Goal: Task Accomplishment & Management: Manage account settings

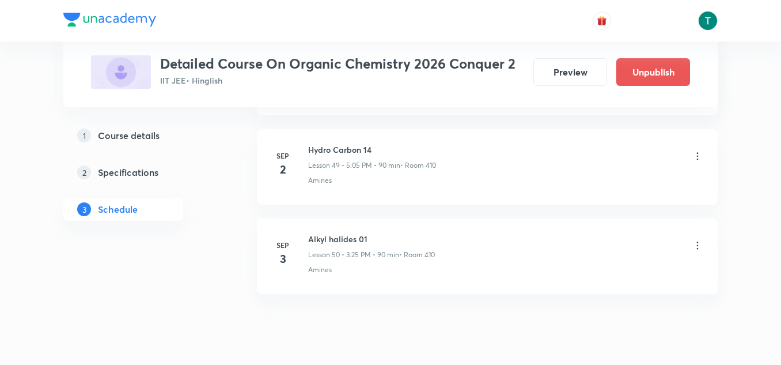
scroll to position [5005, 0]
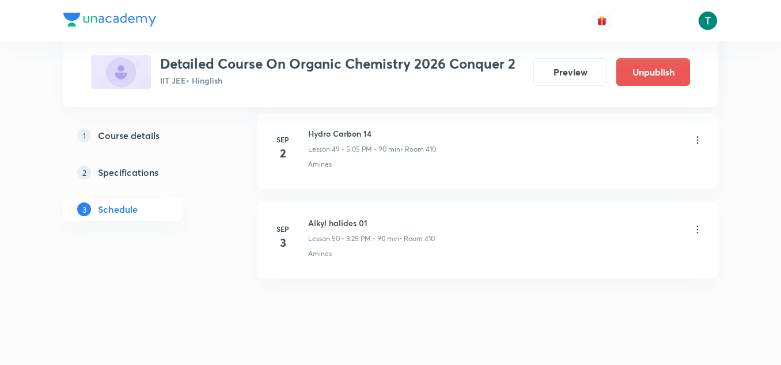
click at [700, 225] on icon at bounding box center [698, 230] width 12 height 12
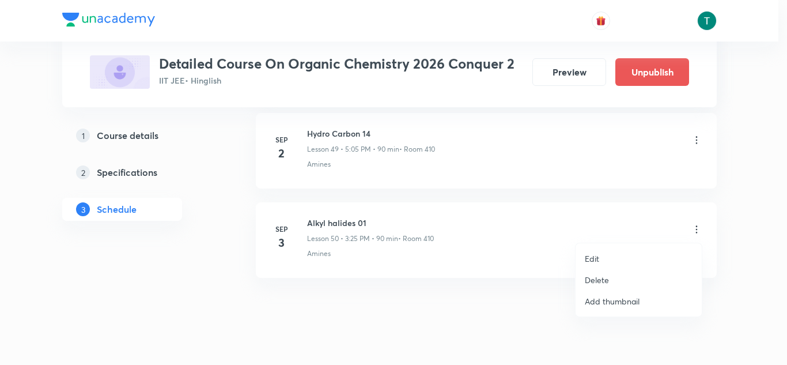
click at [600, 277] on p "Delete" at bounding box center [597, 280] width 24 height 12
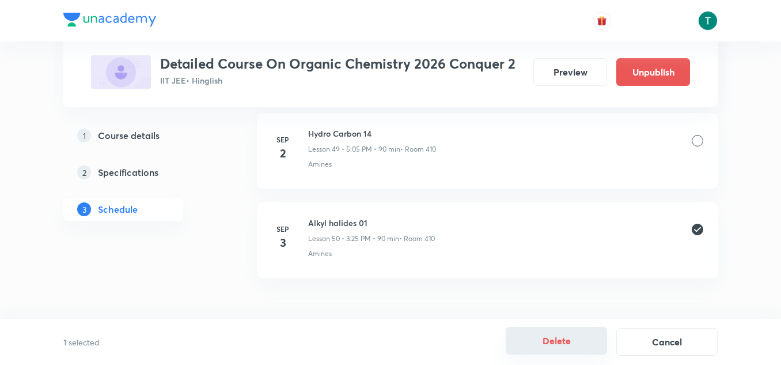
click at [557, 334] on button "Delete" at bounding box center [556, 341] width 101 height 28
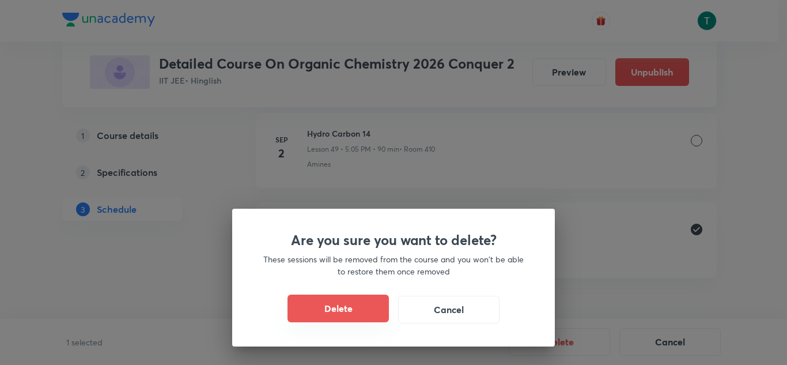
click at [353, 305] on button "Delete" at bounding box center [338, 308] width 101 height 28
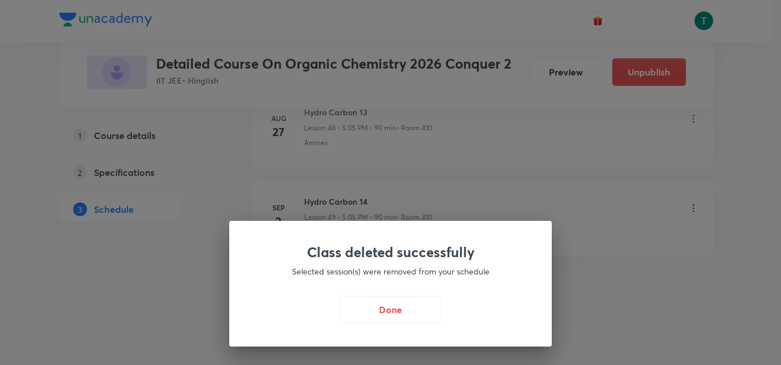
scroll to position [4937, 0]
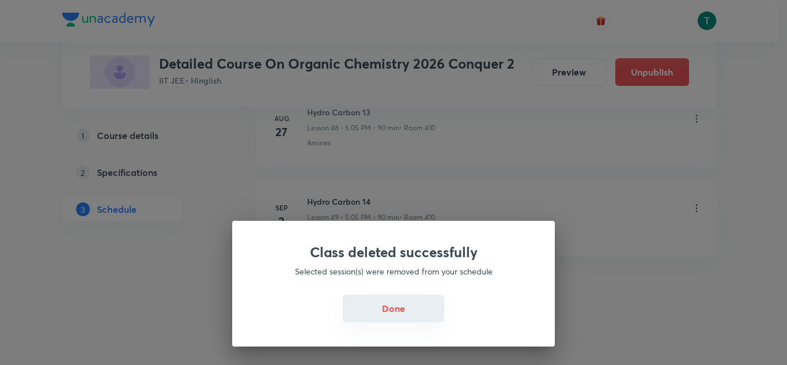
click at [395, 315] on button "Done" at bounding box center [393, 308] width 101 height 28
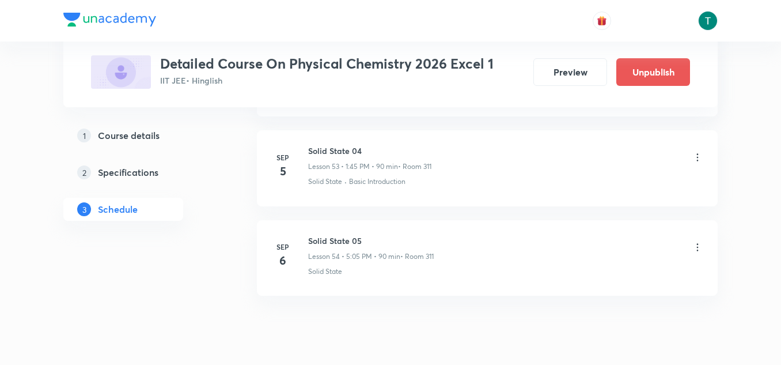
scroll to position [5384, 0]
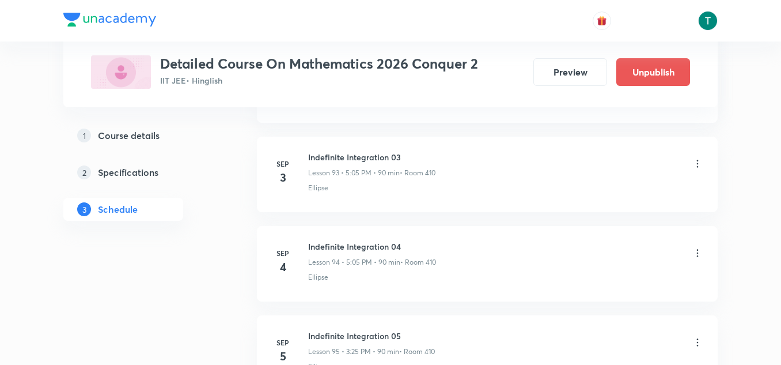
scroll to position [8909, 0]
click at [697, 168] on icon at bounding box center [698, 164] width 2 height 7
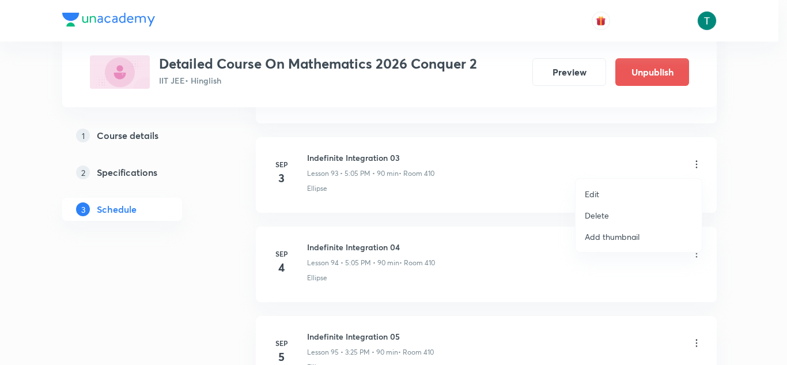
click at [600, 197] on li "Edit" at bounding box center [639, 193] width 126 height 21
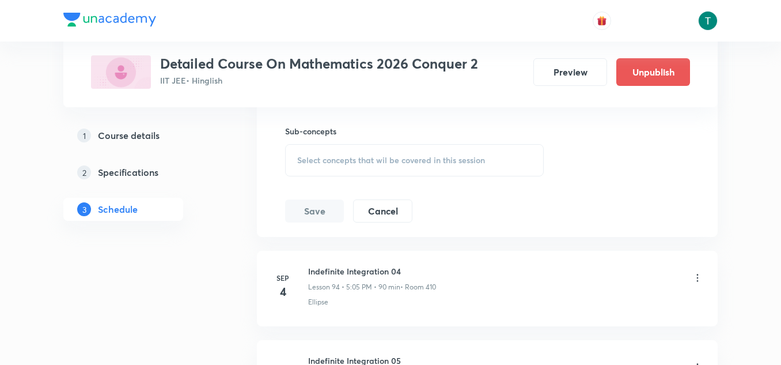
scroll to position [8750, 0]
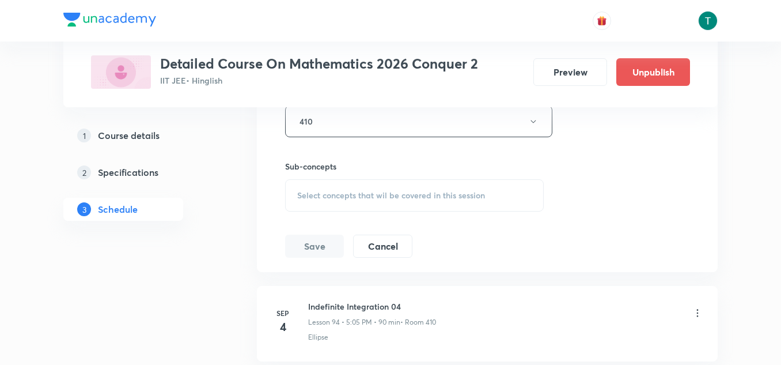
click at [380, 192] on span "Select concepts that wil be covered in this session" at bounding box center [391, 195] width 188 height 9
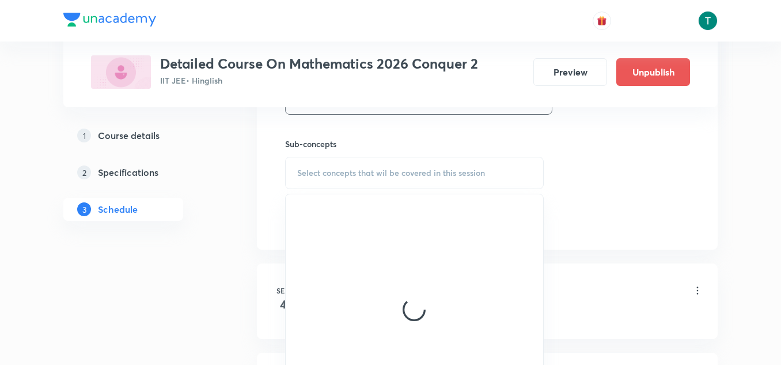
scroll to position [8773, 0]
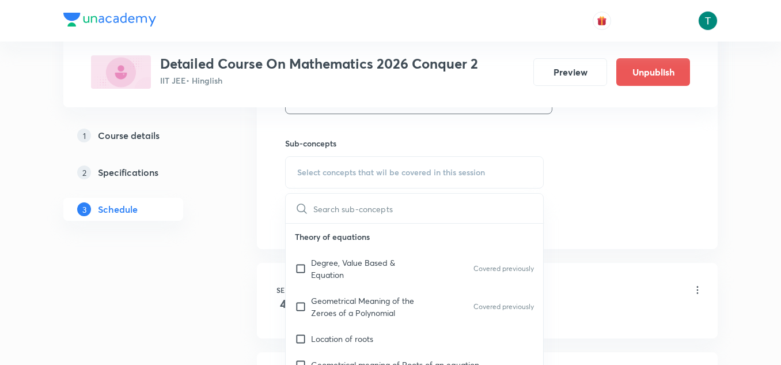
click at [368, 274] on p "Degree, Value Based & Equation" at bounding box center [369, 268] width 116 height 24
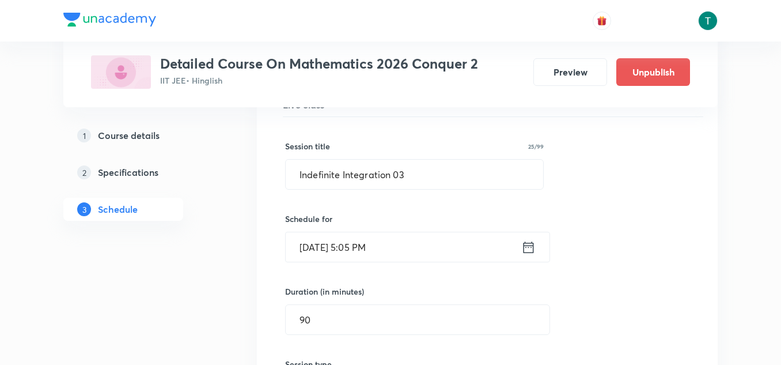
scroll to position [8398, 0]
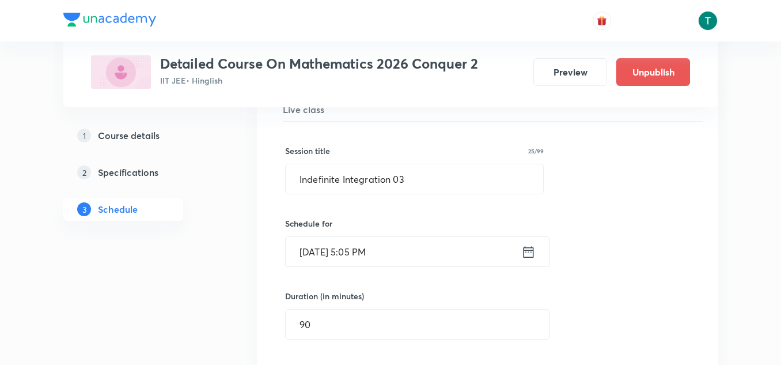
click at [370, 243] on input "[DATE] 5:05 PM" at bounding box center [404, 251] width 236 height 29
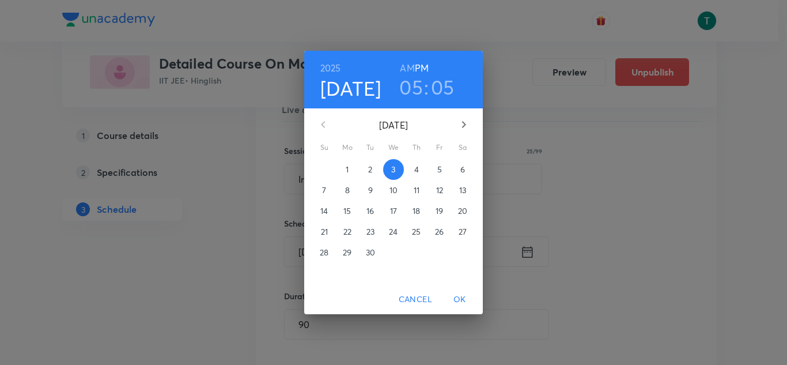
click at [414, 93] on h3 "05" at bounding box center [411, 87] width 24 height 24
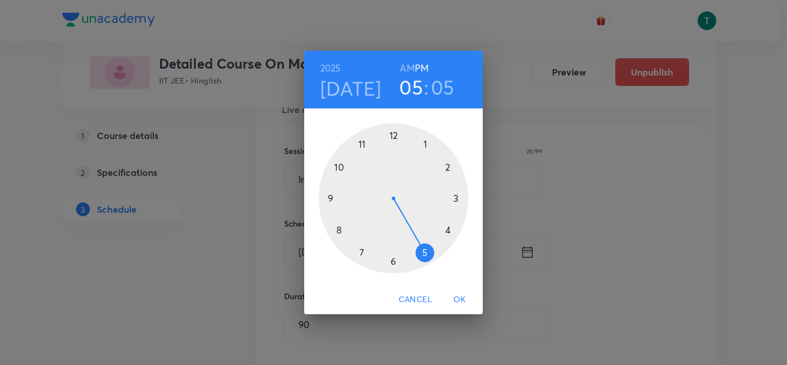
click at [458, 197] on div at bounding box center [394, 198] width 150 height 150
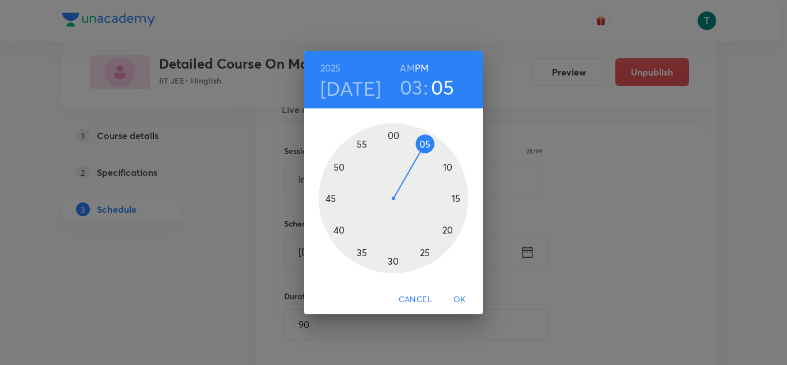
click at [426, 252] on div at bounding box center [394, 198] width 150 height 150
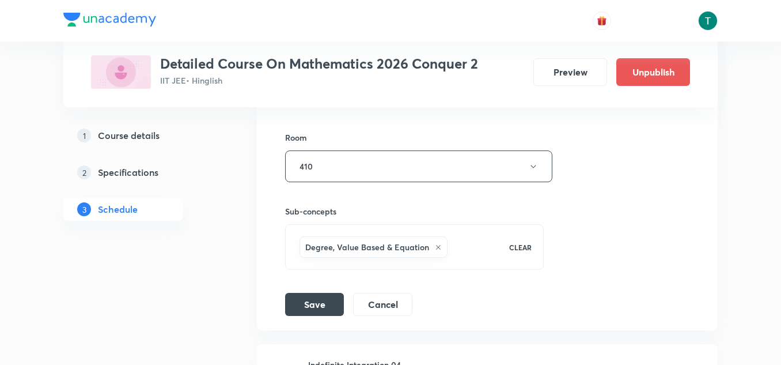
scroll to position [8707, 0]
click at [323, 302] on button "Save" at bounding box center [314, 301] width 59 height 23
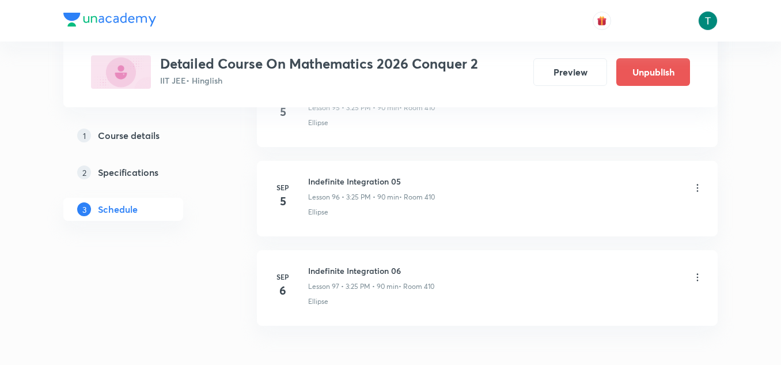
scroll to position [8694, 0]
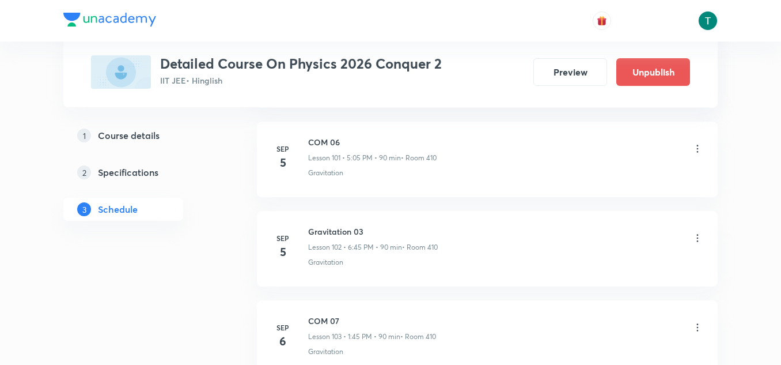
scroll to position [9715, 0]
drag, startPoint x: 692, startPoint y: 237, endPoint x: 701, endPoint y: 236, distance: 9.3
click at [701, 236] on div "Gravitation 03 Lesson 102 • 6:45 PM • 90 min • Room 410" at bounding box center [505, 238] width 395 height 27
click at [701, 236] on icon at bounding box center [698, 238] width 12 height 12
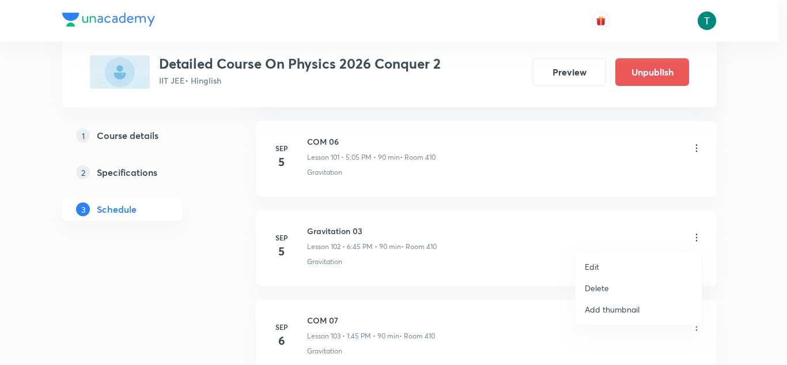
click at [606, 269] on li "Edit" at bounding box center [639, 266] width 126 height 21
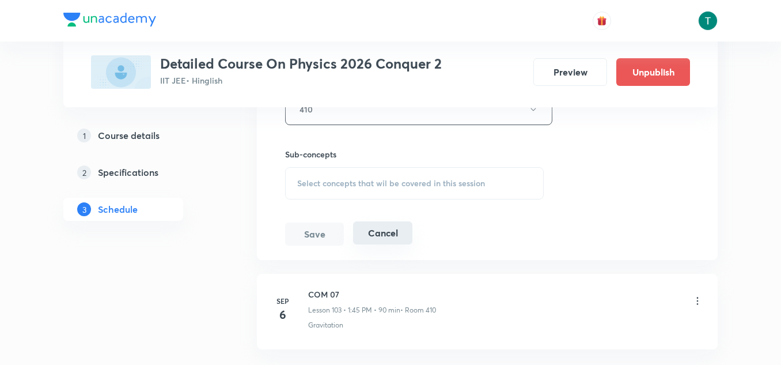
click at [391, 231] on button "Cancel" at bounding box center [382, 232] width 59 height 23
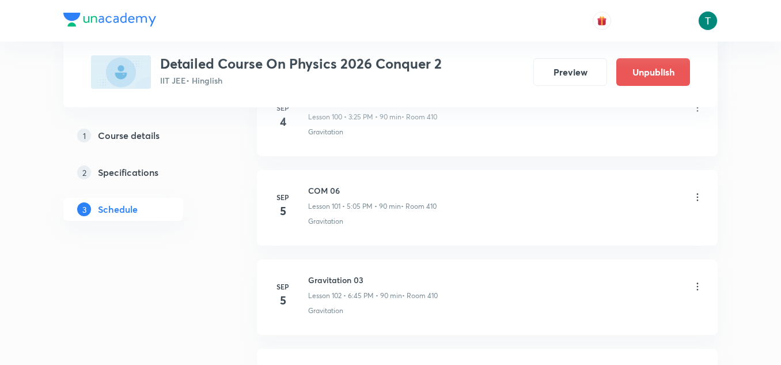
scroll to position [9062, 0]
click at [694, 192] on icon at bounding box center [698, 198] width 12 height 12
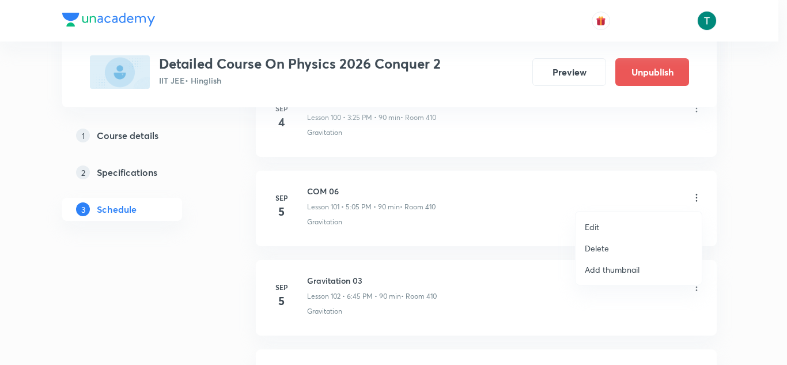
click at [591, 224] on p "Edit" at bounding box center [592, 227] width 14 height 12
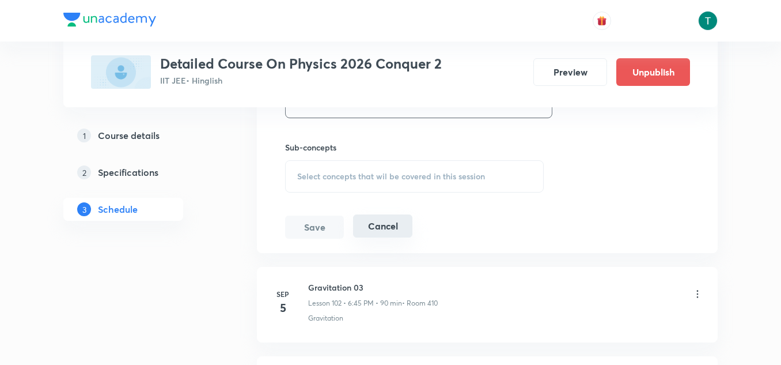
click at [398, 225] on button "Cancel" at bounding box center [382, 225] width 59 height 23
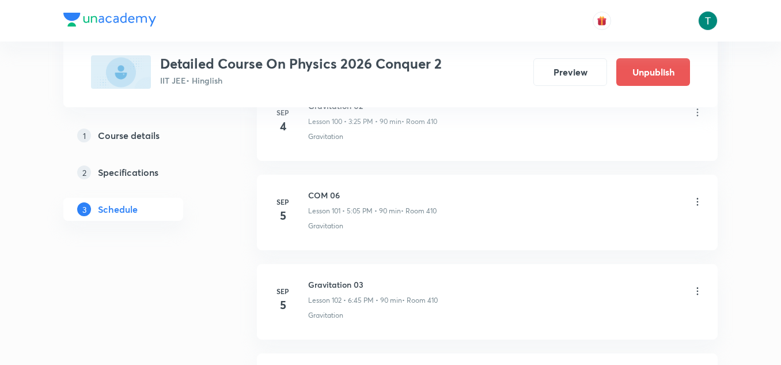
scroll to position [9056, 0]
click at [698, 204] on icon at bounding box center [698, 203] width 12 height 12
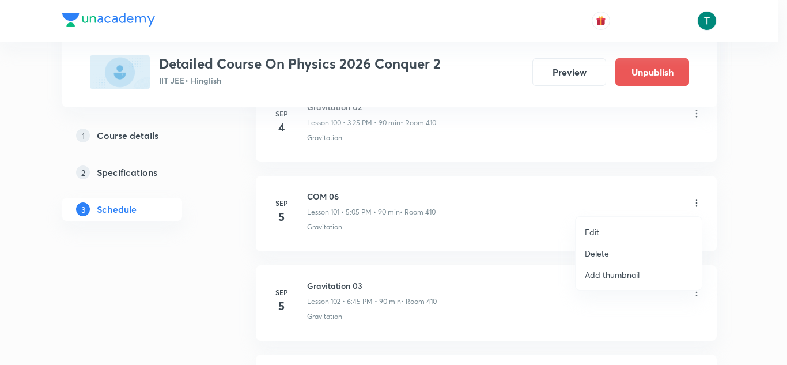
click at [611, 231] on li "Edit" at bounding box center [639, 231] width 126 height 21
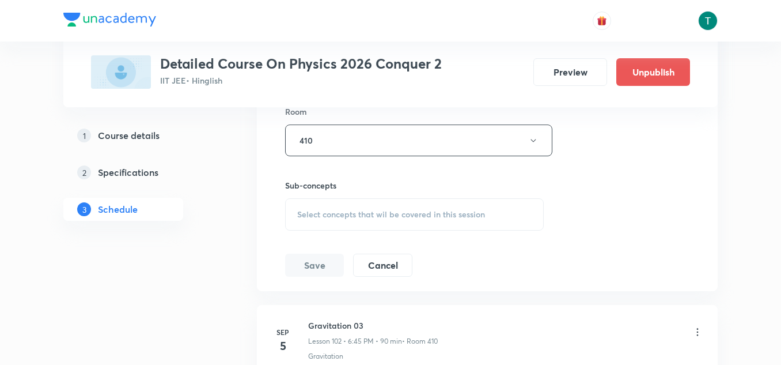
click at [381, 216] on span "Select concepts that wil be covered in this session" at bounding box center [391, 214] width 188 height 9
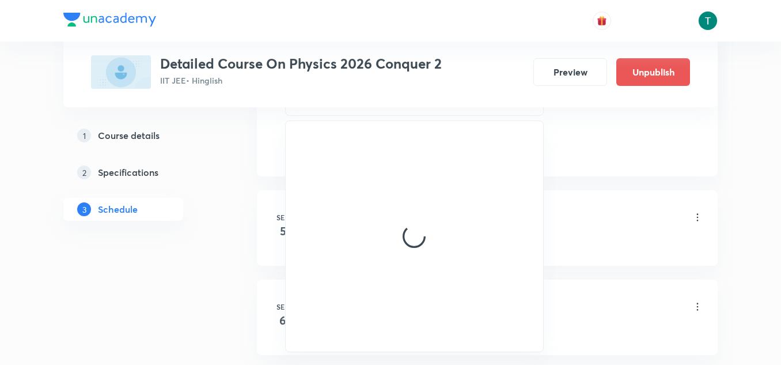
scroll to position [9619, 0]
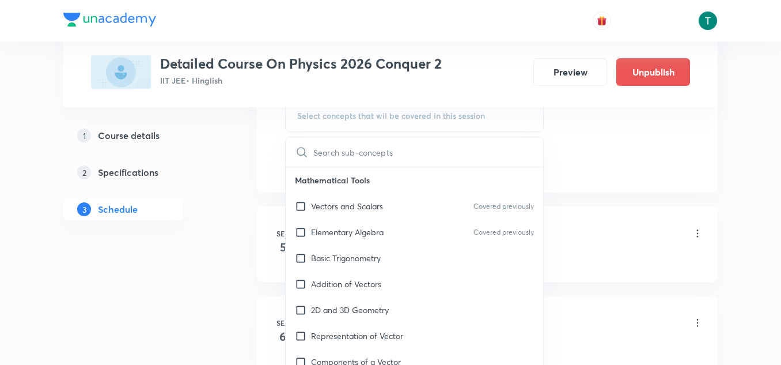
click at [362, 231] on p "Elementary Algebra" at bounding box center [347, 232] width 73 height 12
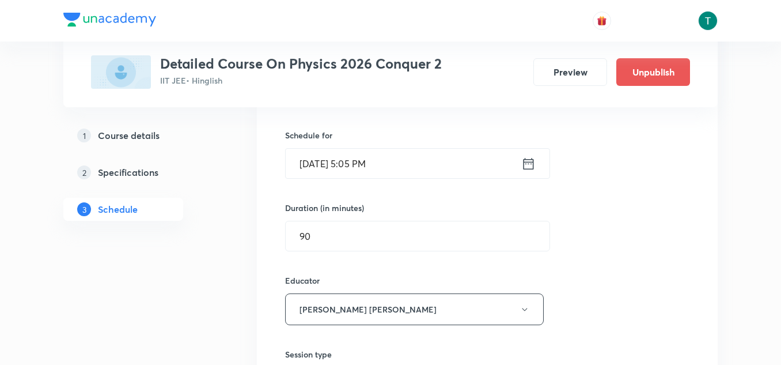
scroll to position [9179, 0]
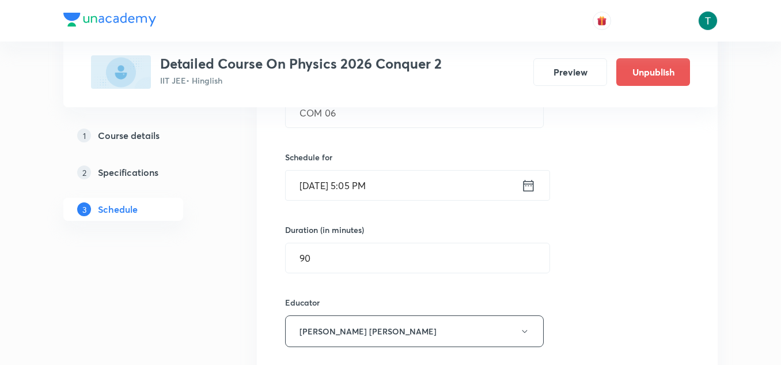
click at [355, 185] on input "Sep 5, 2025, 5:05 PM" at bounding box center [404, 185] width 236 height 29
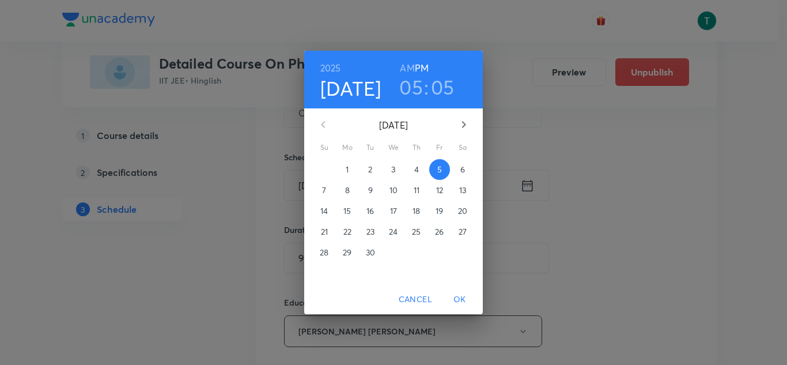
click at [390, 170] on span "3" at bounding box center [393, 170] width 21 height 12
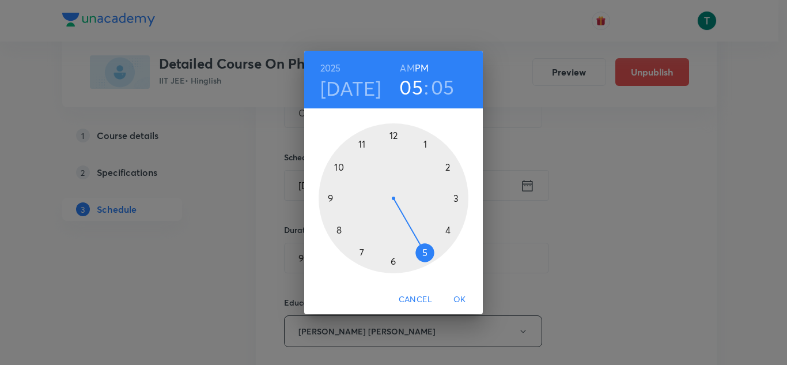
click at [459, 299] on span "OK" at bounding box center [460, 299] width 28 height 14
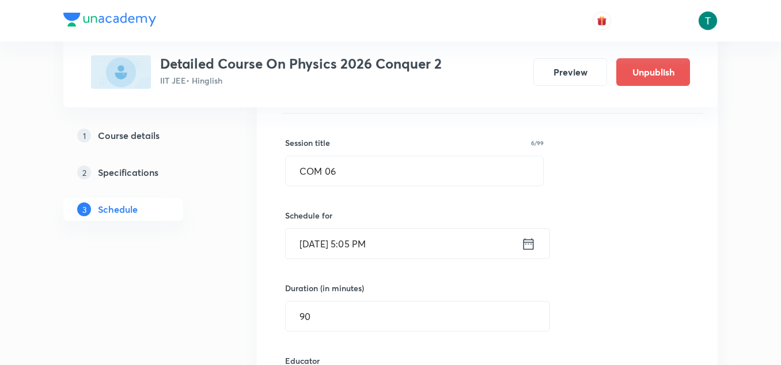
scroll to position [9122, 0]
click at [365, 172] on input "COM 06" at bounding box center [415, 170] width 258 height 29
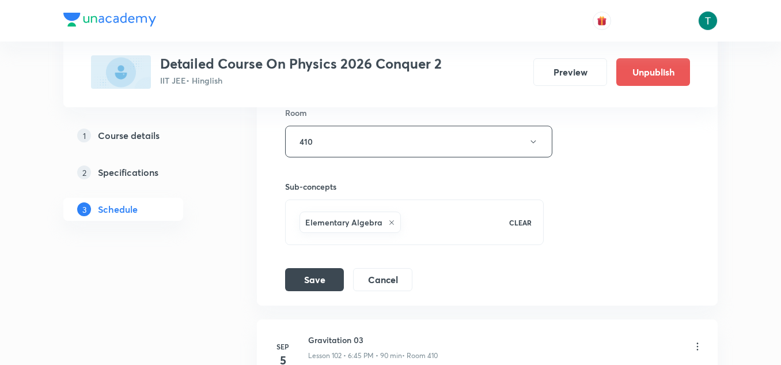
scroll to position [9528, 0]
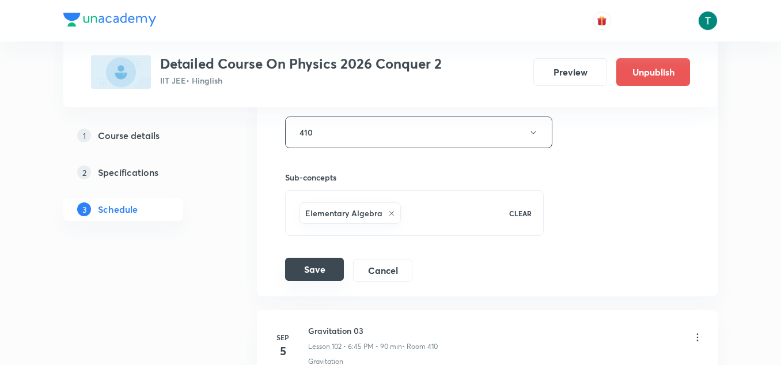
type input "COM 05"
click at [320, 275] on button "Save" at bounding box center [314, 269] width 59 height 23
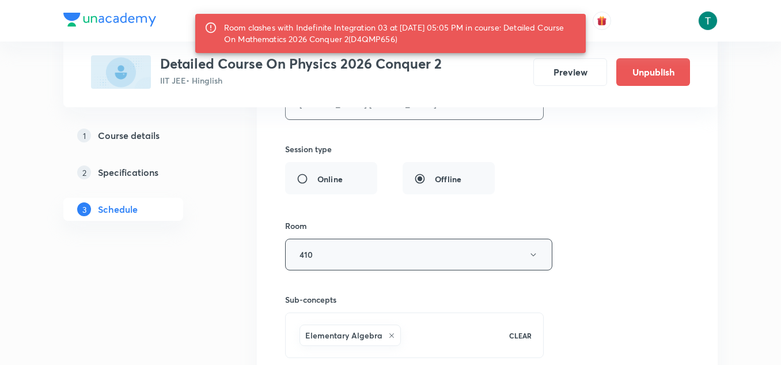
scroll to position [9481, 0]
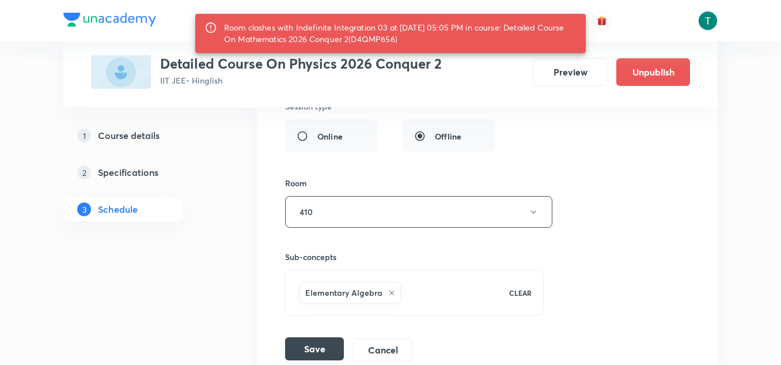
click at [306, 345] on button "Save" at bounding box center [314, 348] width 59 height 23
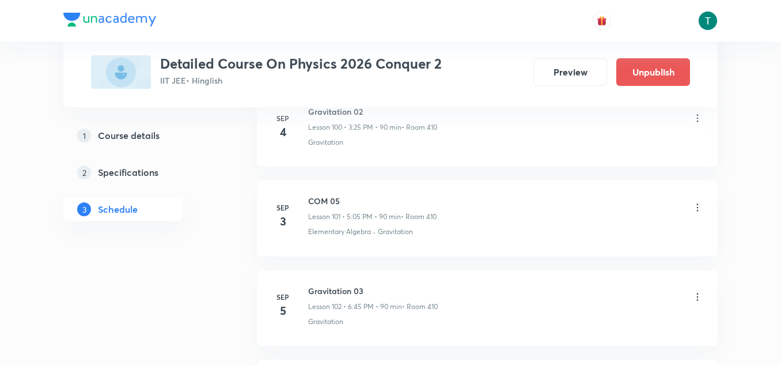
scroll to position [9054, 0]
click at [696, 204] on icon at bounding box center [698, 205] width 12 height 12
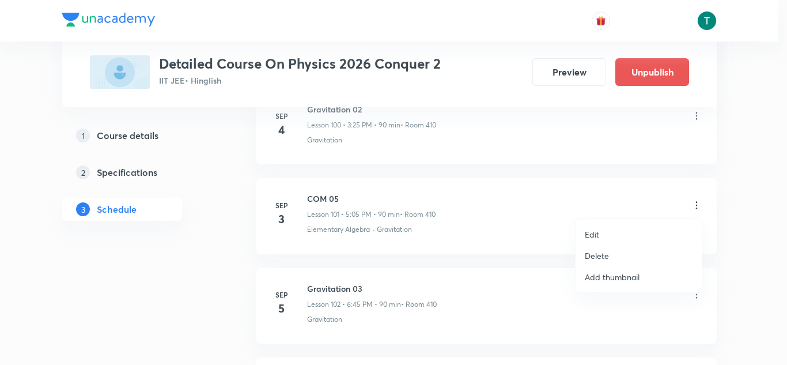
click at [594, 231] on p "Edit" at bounding box center [592, 234] width 14 height 12
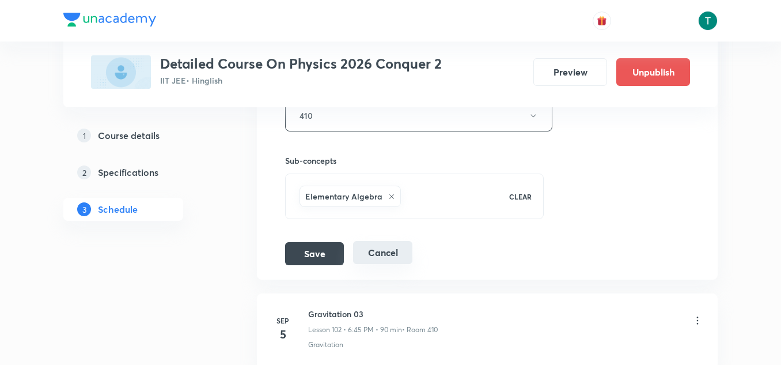
click at [386, 251] on button "Cancel" at bounding box center [382, 252] width 59 height 23
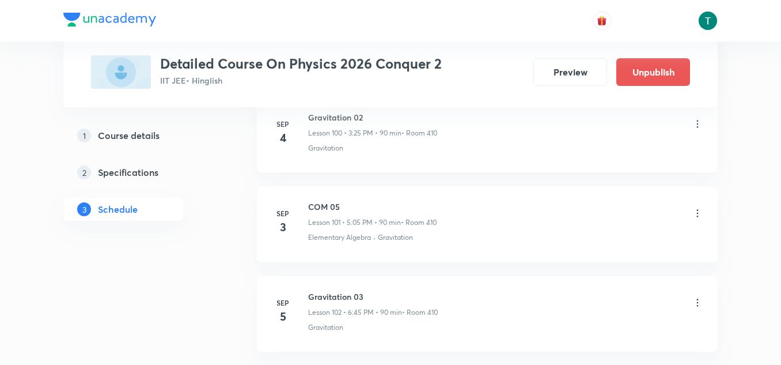
scroll to position [9045, 0]
click at [698, 210] on icon at bounding box center [698, 213] width 2 height 7
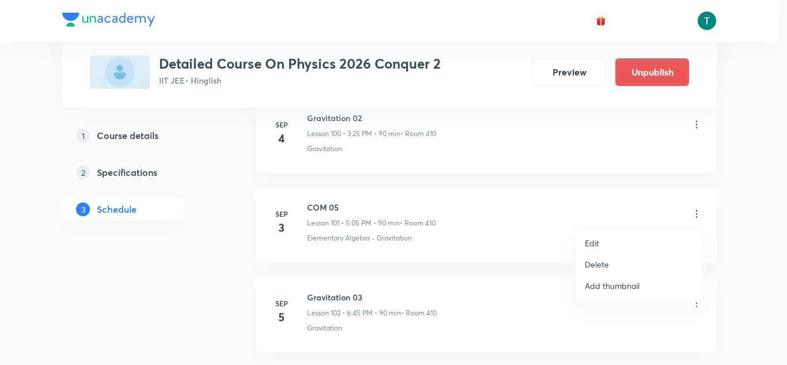
click at [601, 242] on li "Edit" at bounding box center [639, 242] width 126 height 21
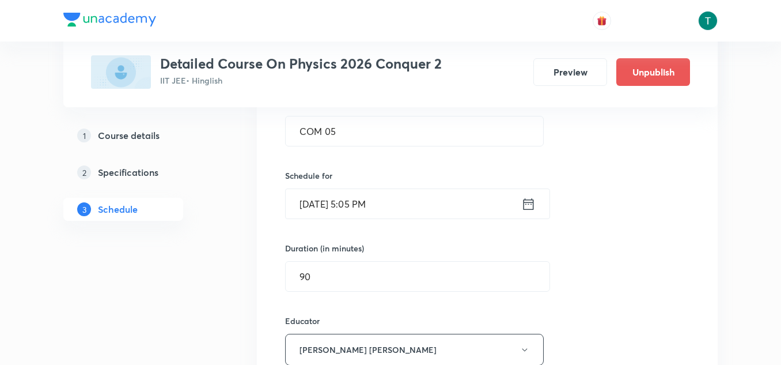
scroll to position [9153, 0]
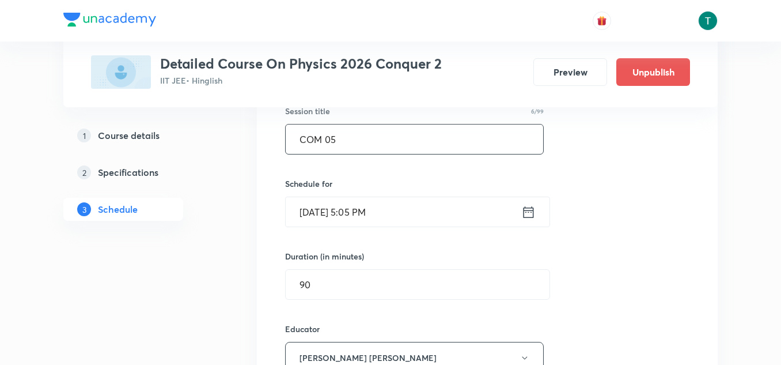
click at [352, 136] on input "COM 05" at bounding box center [415, 138] width 258 height 29
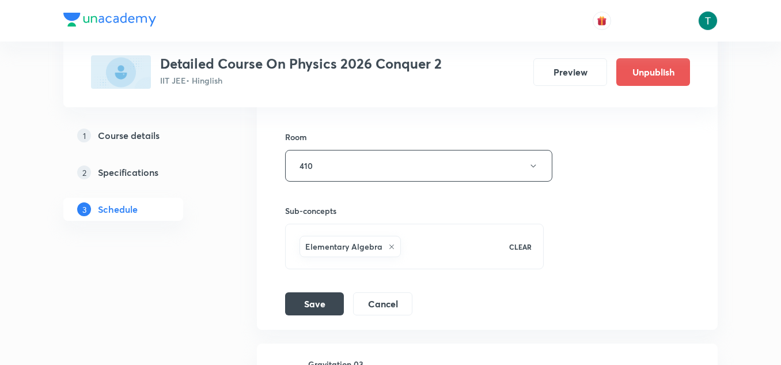
scroll to position [9538, 0]
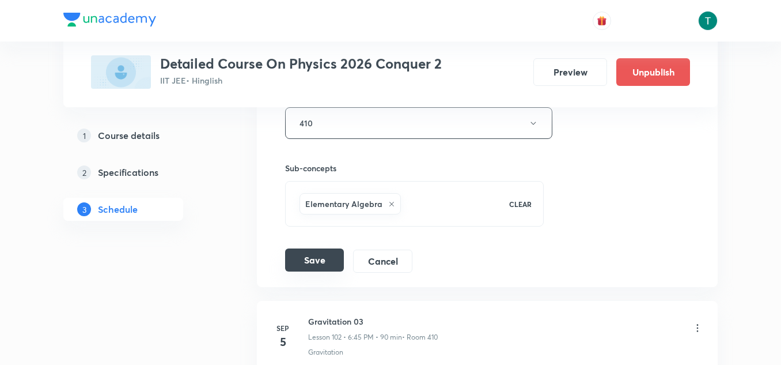
type input "COM 06"
click at [319, 257] on button "Save" at bounding box center [314, 259] width 59 height 23
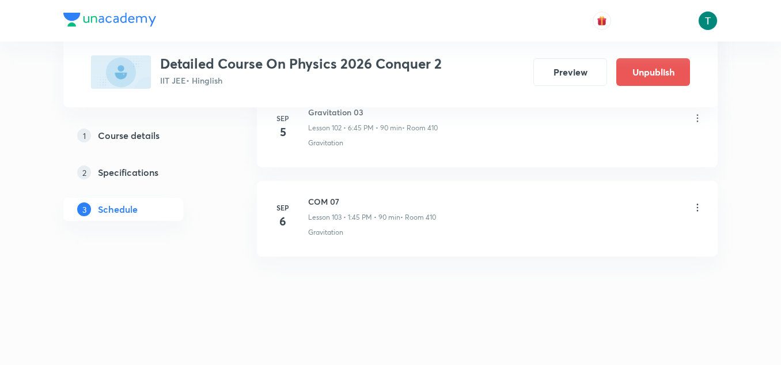
scroll to position [9199, 0]
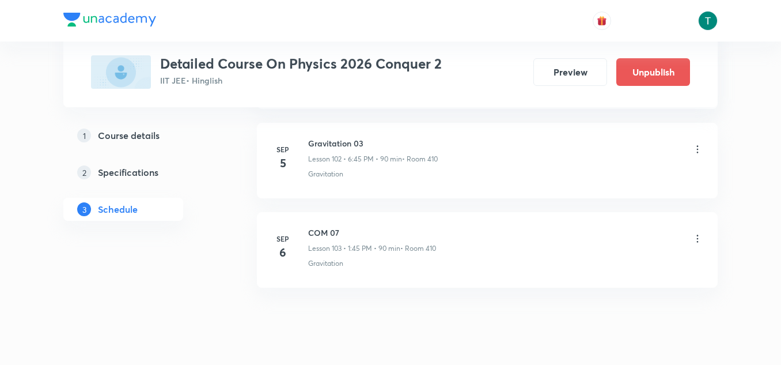
click at [696, 238] on icon at bounding box center [698, 239] width 12 height 12
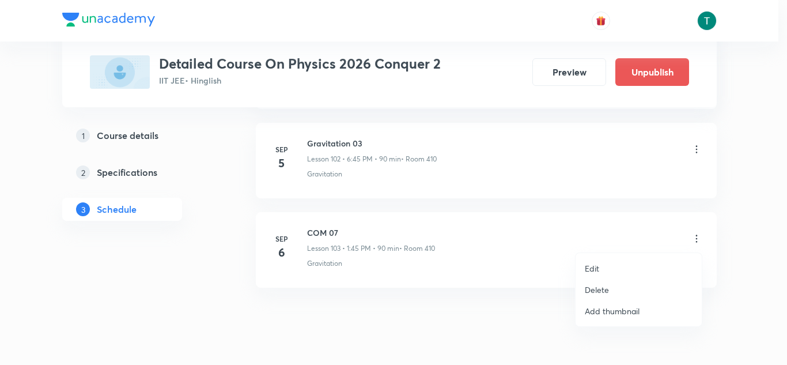
click at [584, 270] on li "Edit" at bounding box center [639, 268] width 126 height 21
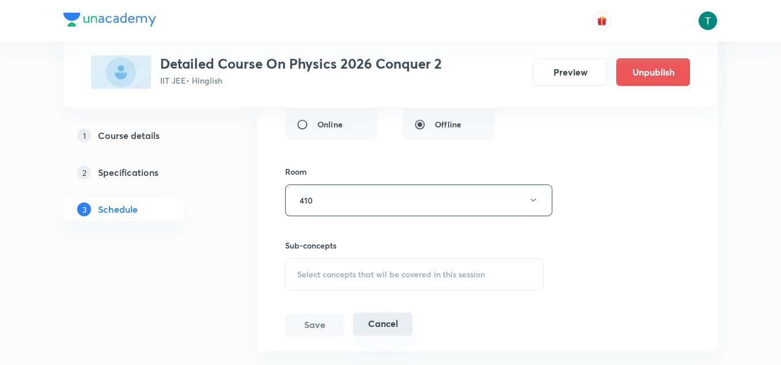
click at [388, 330] on button "Cancel" at bounding box center [382, 323] width 59 height 23
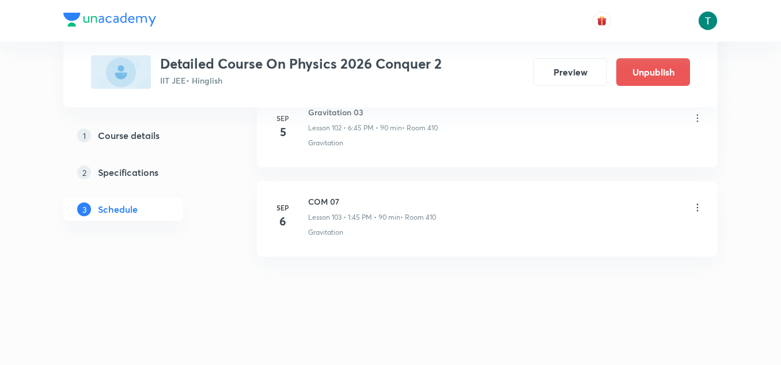
click at [692, 209] on icon at bounding box center [698, 208] width 12 height 12
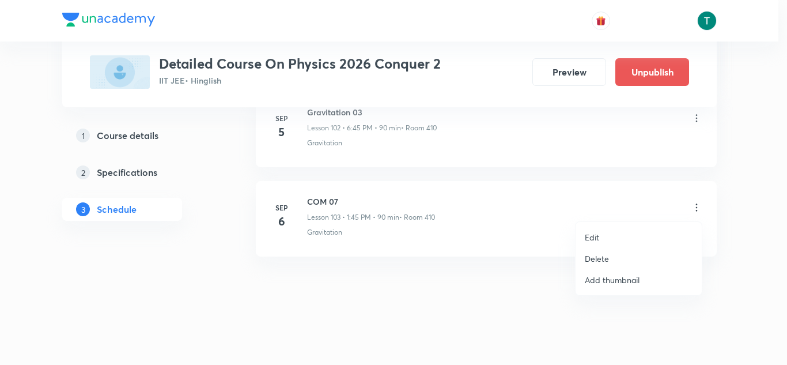
click at [597, 262] on p "Delete" at bounding box center [597, 258] width 24 height 12
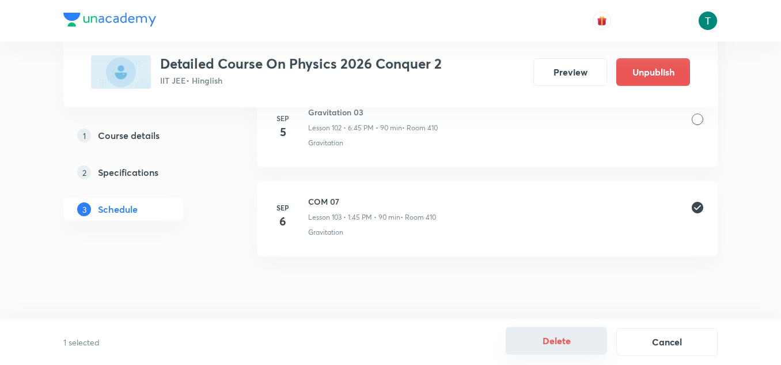
click at [559, 333] on button "Delete" at bounding box center [556, 341] width 101 height 28
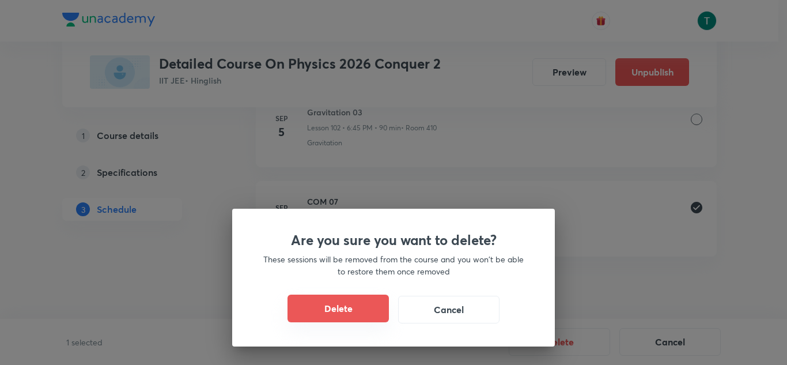
click at [349, 305] on button "Delete" at bounding box center [338, 308] width 101 height 28
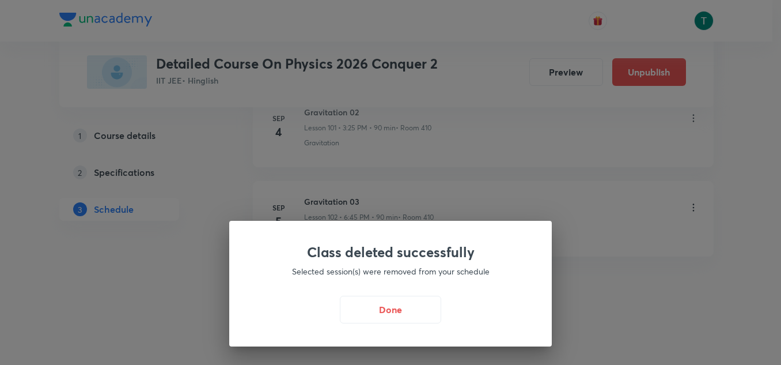
scroll to position [9141, 0]
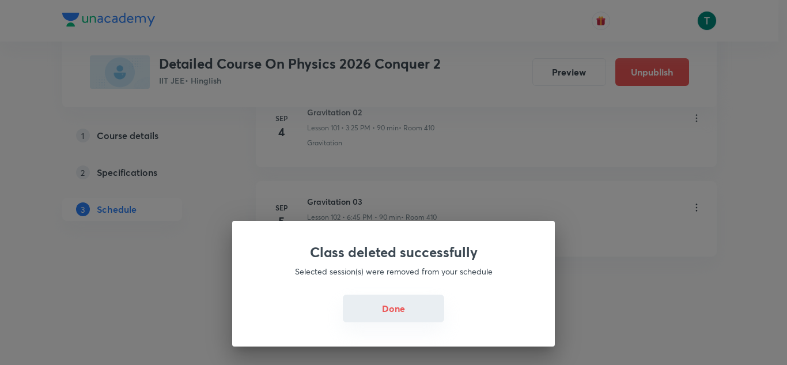
click at [394, 302] on button "Done" at bounding box center [393, 308] width 101 height 28
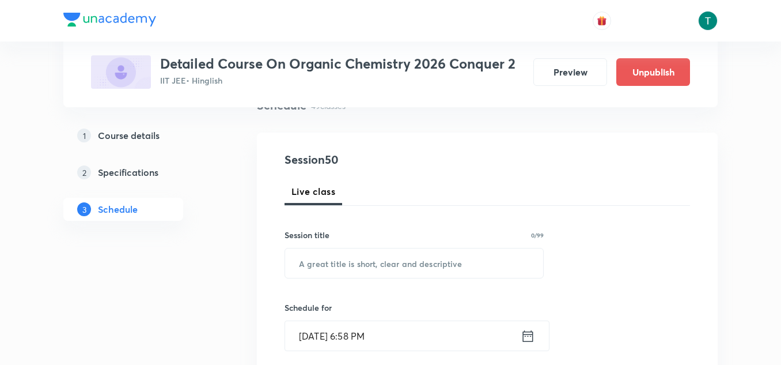
scroll to position [111, 0]
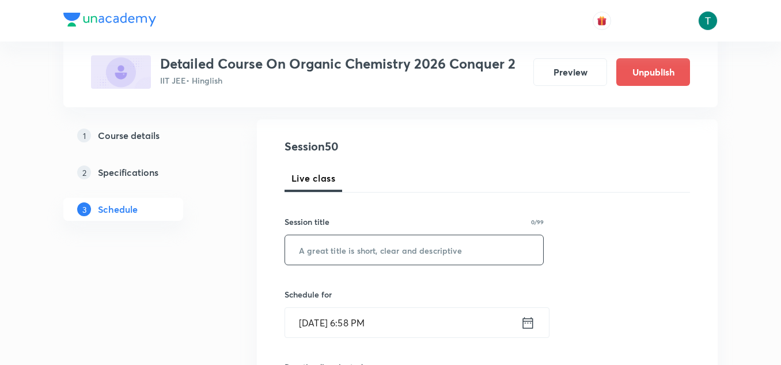
click at [356, 244] on input "text" at bounding box center [414, 249] width 258 height 29
paste input "alkyl halides"
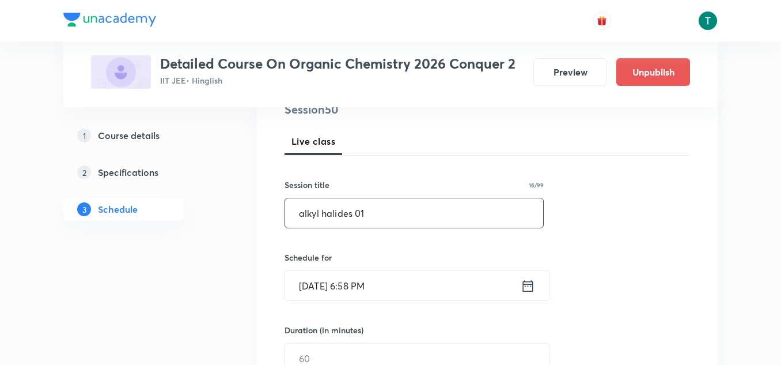
drag, startPoint x: 305, startPoint y: 217, endPoint x: 290, endPoint y: 209, distance: 16.5
click at [290, 209] on input "alkyl halides 01" at bounding box center [414, 212] width 258 height 29
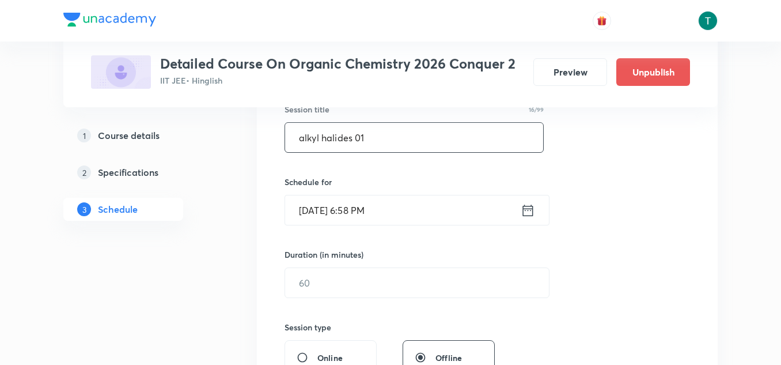
scroll to position [232, 0]
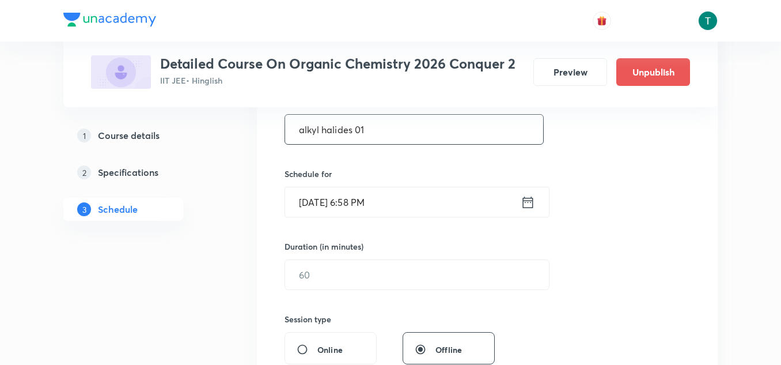
click at [303, 133] on input "alkyl halides 01" at bounding box center [414, 129] width 258 height 29
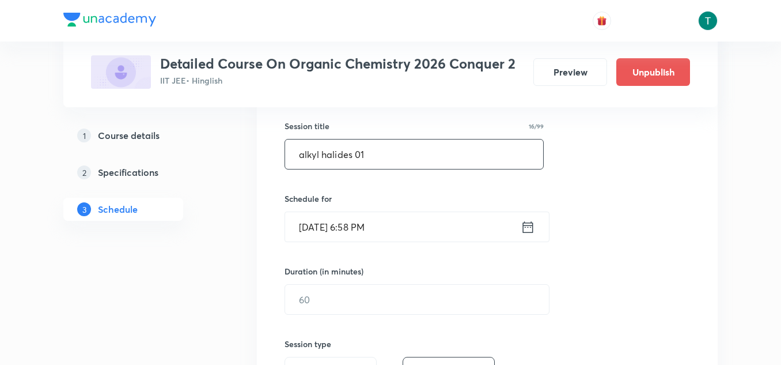
scroll to position [207, 0]
type input "alkyl halides 01"
click at [348, 224] on input "Sep 1, 2025, 6:58 PM" at bounding box center [403, 225] width 236 height 29
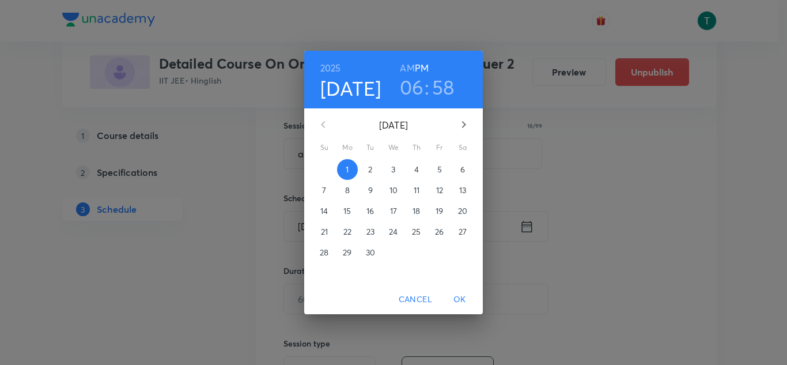
click at [460, 166] on p "6" at bounding box center [462, 170] width 5 height 12
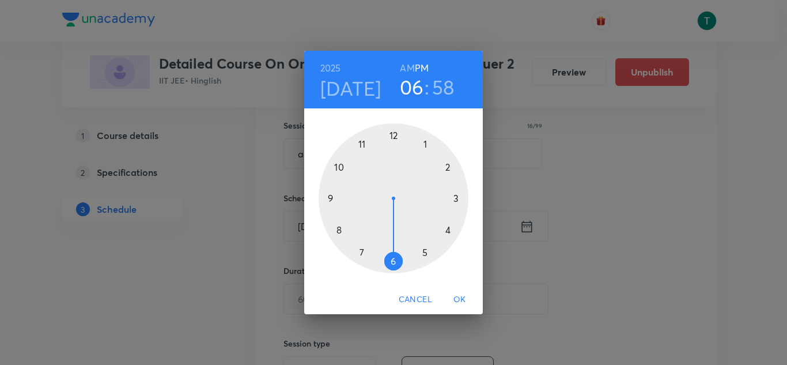
click at [418, 301] on span "Cancel" at bounding box center [415, 299] width 33 height 14
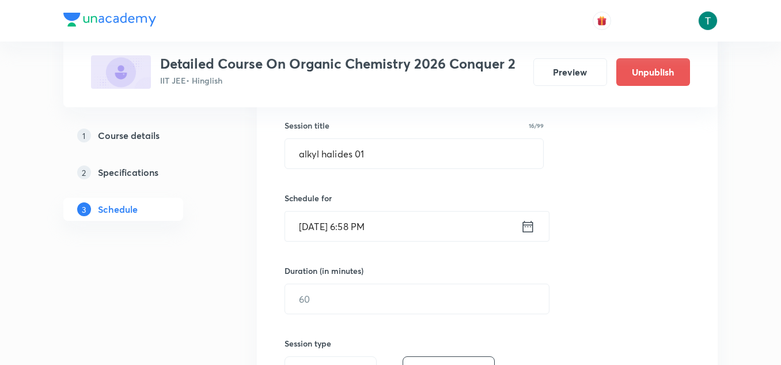
click at [383, 221] on input "Sep 1, 2025, 6:58 PM" at bounding box center [403, 225] width 236 height 29
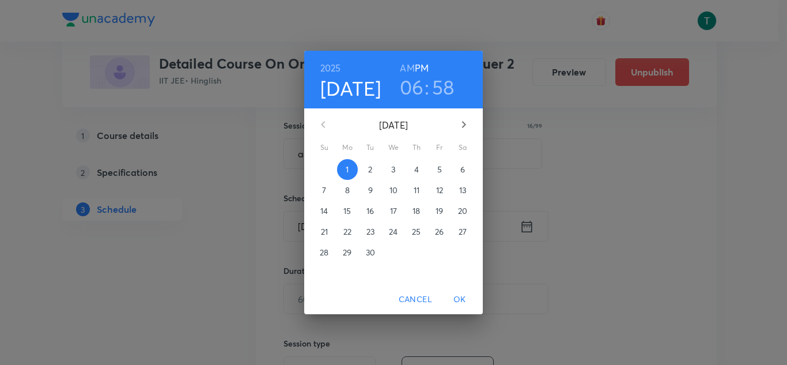
click at [440, 174] on p "5" at bounding box center [439, 170] width 5 height 12
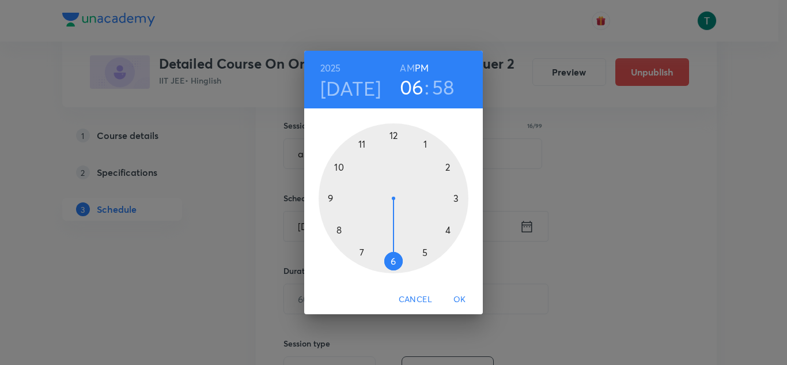
click at [425, 252] on div at bounding box center [394, 198] width 150 height 150
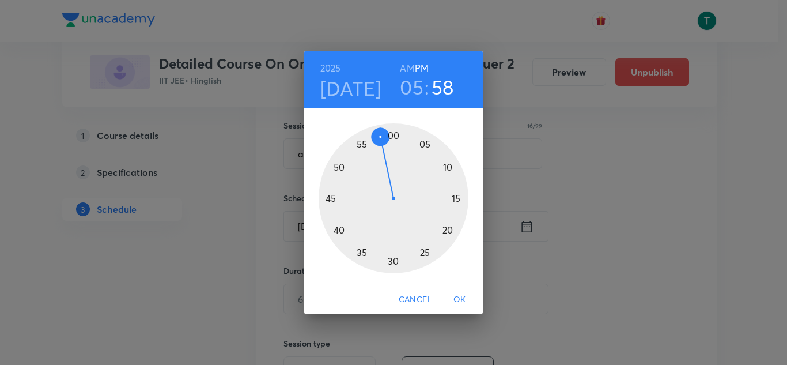
click at [425, 146] on div at bounding box center [394, 198] width 150 height 150
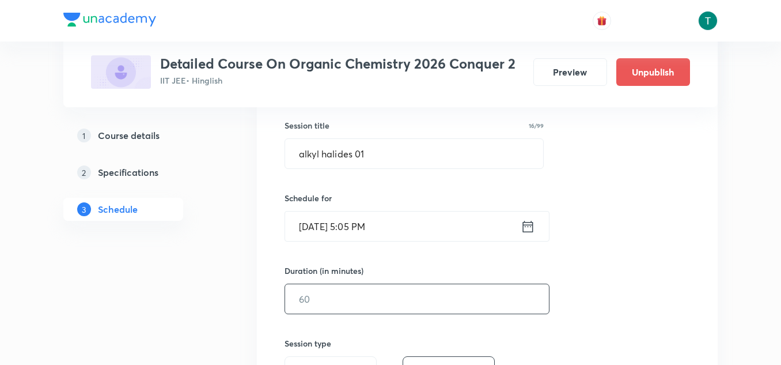
click at [331, 313] on input "text" at bounding box center [417, 298] width 264 height 29
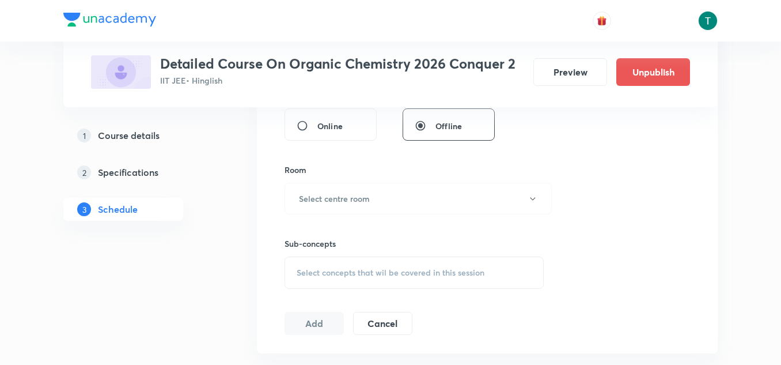
scroll to position [458, 0]
type input "90"
click at [366, 209] on button "Select centre room" at bounding box center [418, 196] width 267 height 32
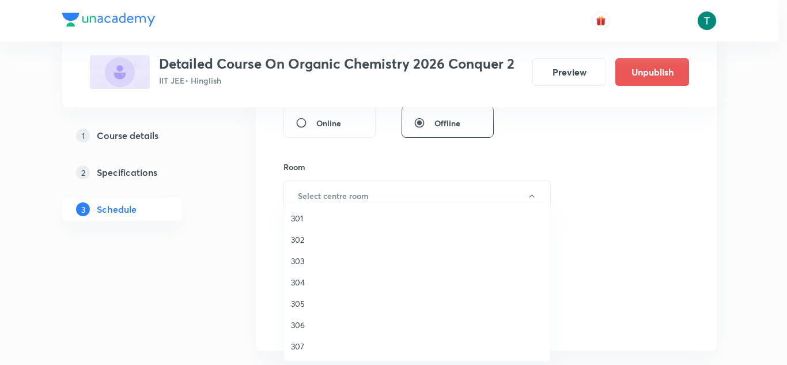
click at [641, 180] on div at bounding box center [393, 182] width 787 height 365
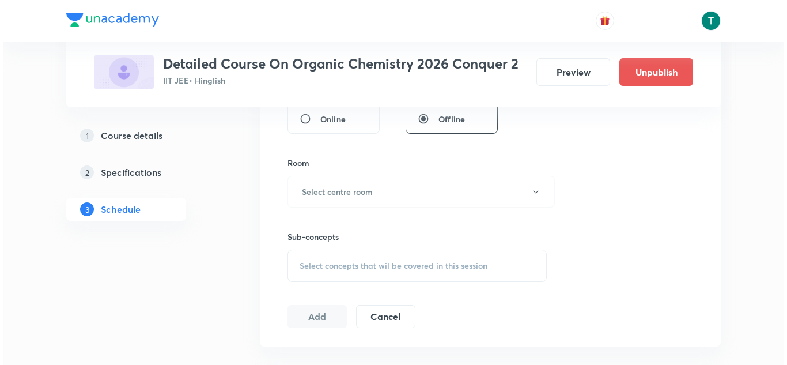
scroll to position [463, 0]
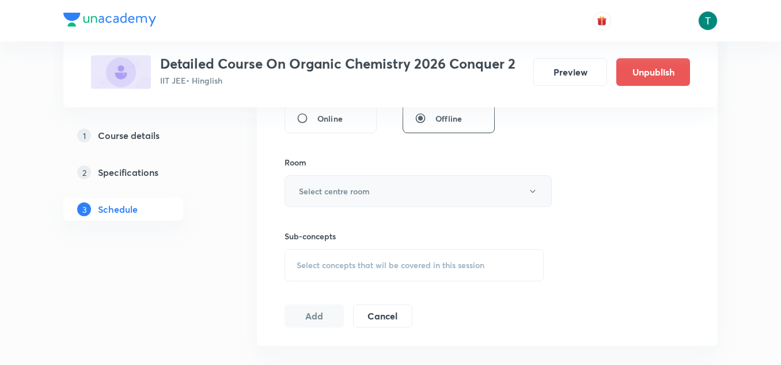
click at [384, 195] on button "Select centre room" at bounding box center [418, 191] width 267 height 32
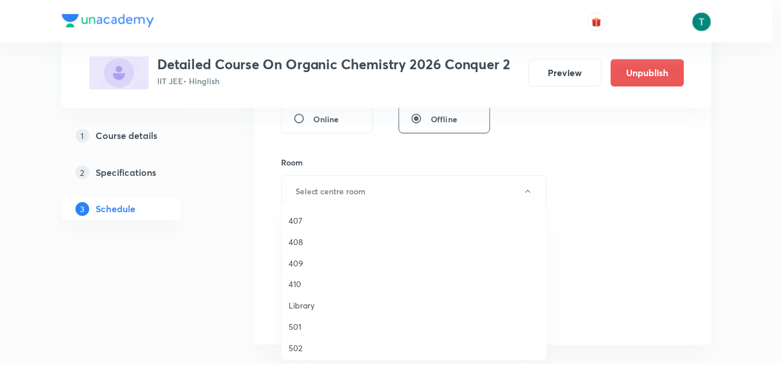
scroll to position [360, 0]
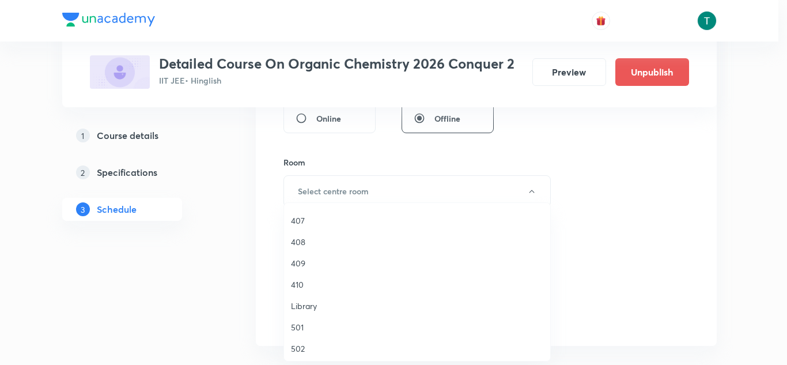
click at [304, 284] on span "410" at bounding box center [417, 284] width 252 height 12
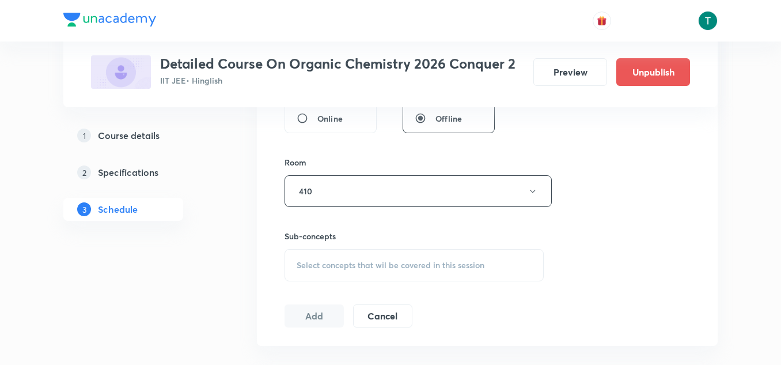
click at [348, 277] on div "Select concepts that wil be covered in this session" at bounding box center [414, 265] width 259 height 32
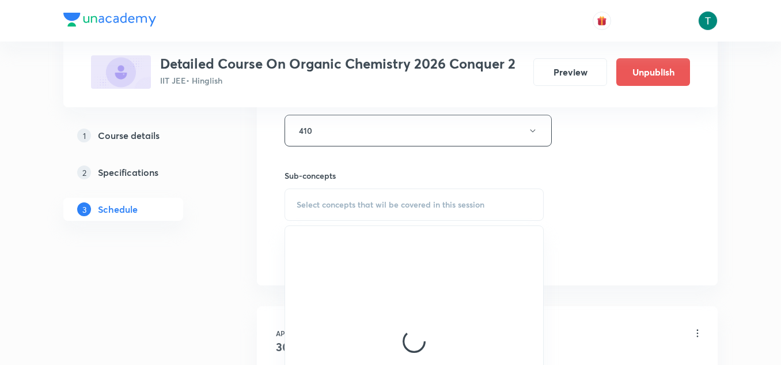
scroll to position [524, 0]
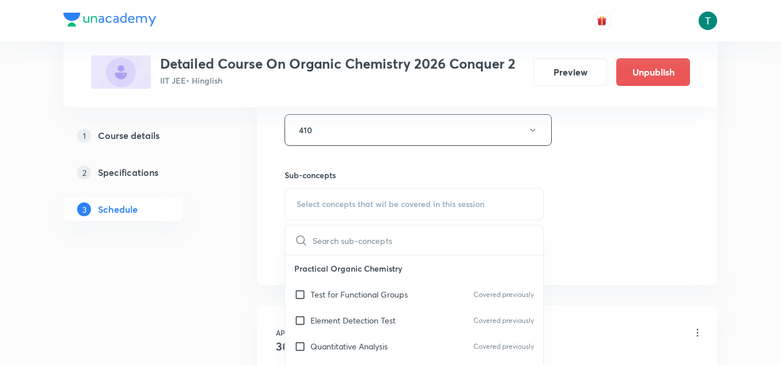
click at [350, 288] on p "Test for Functional Groups" at bounding box center [359, 294] width 97 height 12
checkbox input "true"
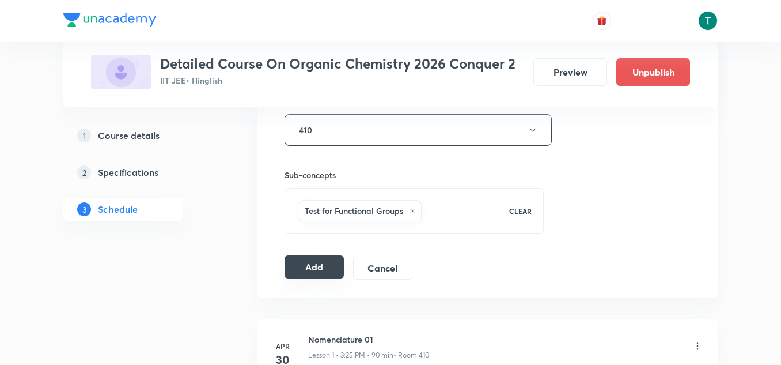
click at [325, 269] on button "Add" at bounding box center [314, 266] width 59 height 23
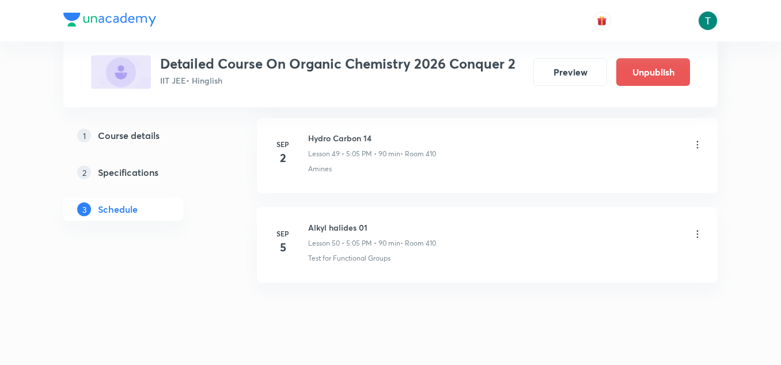
scroll to position [4470, 0]
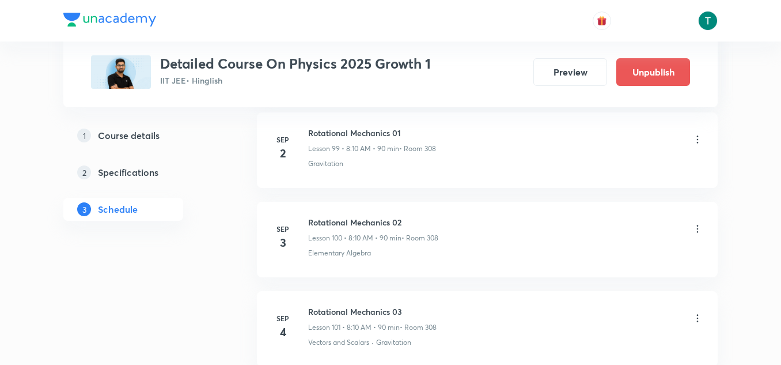
click at [693, 232] on icon at bounding box center [698, 229] width 12 height 12
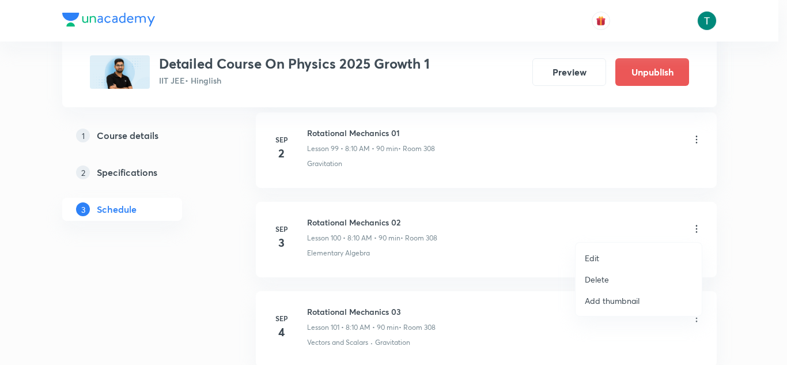
click at [592, 254] on p "Edit" at bounding box center [592, 258] width 14 height 12
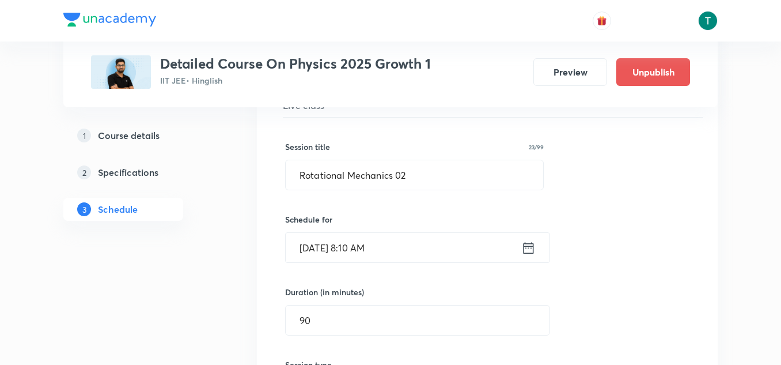
scroll to position [9021, 0]
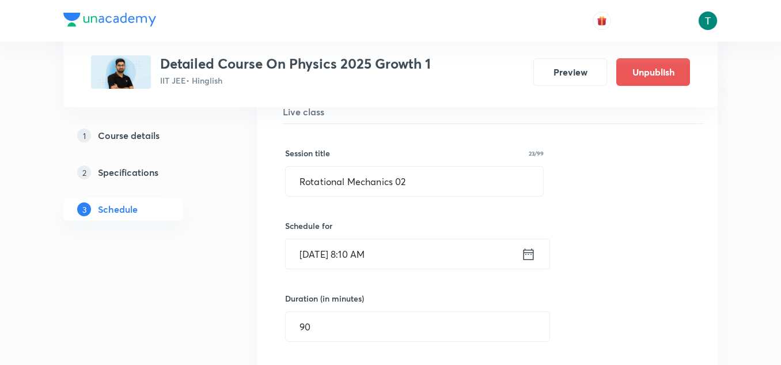
click at [154, 130] on h5 "Course details" at bounding box center [129, 136] width 62 height 14
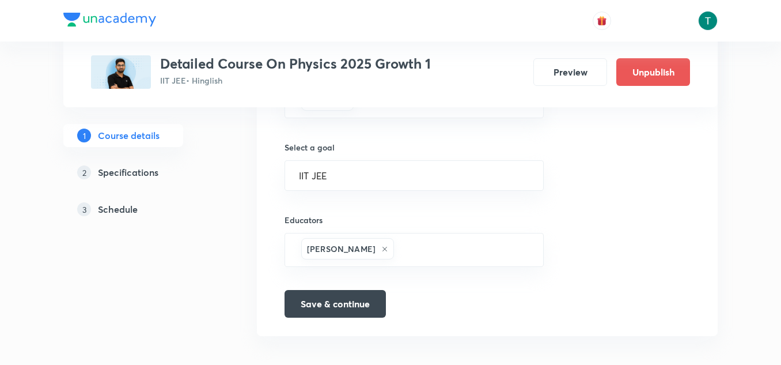
scroll to position [776, 0]
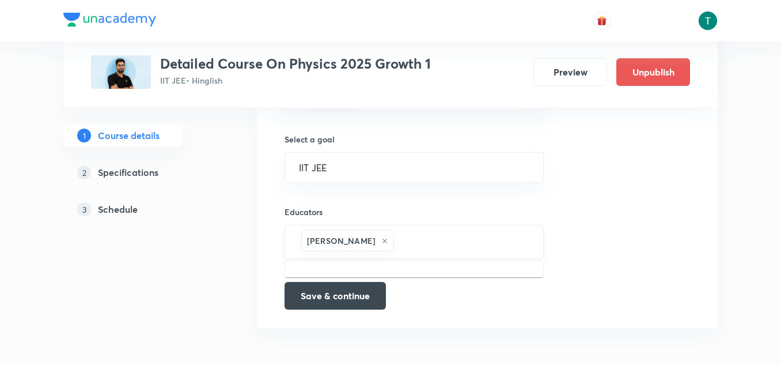
click at [422, 239] on input "text" at bounding box center [462, 241] width 133 height 21
paste input "unacademy-user-aopqaog0dvlv"
type input "unacademy-user-aopqaog0dvlv"
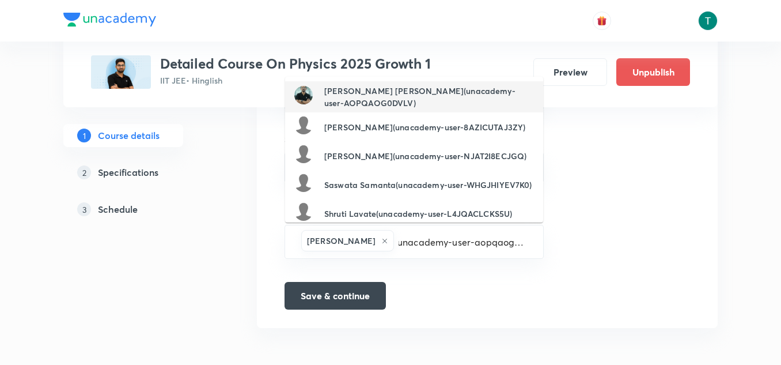
click at [371, 89] on h6 "[PERSON_NAME] [PERSON_NAME](unacademy-user-AOPQAOG0DVLV)" at bounding box center [429, 97] width 210 height 24
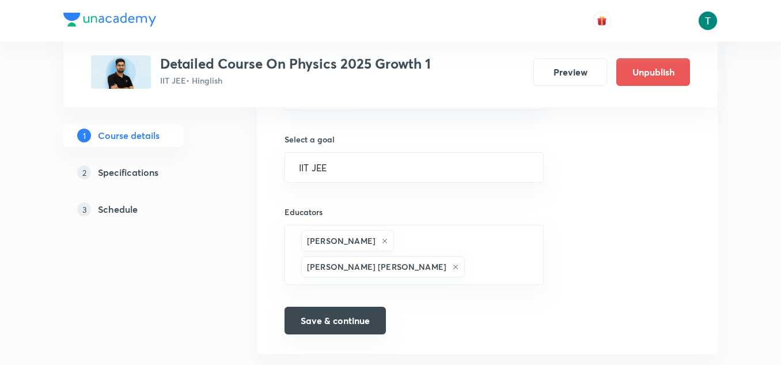
click at [325, 307] on button "Save & continue" at bounding box center [335, 321] width 101 height 28
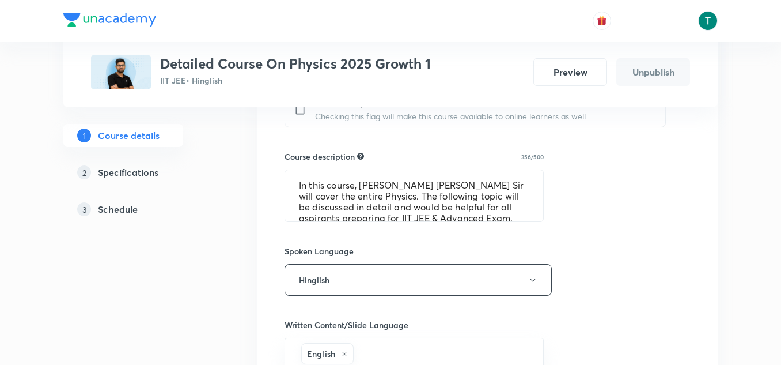
scroll to position [514, 0]
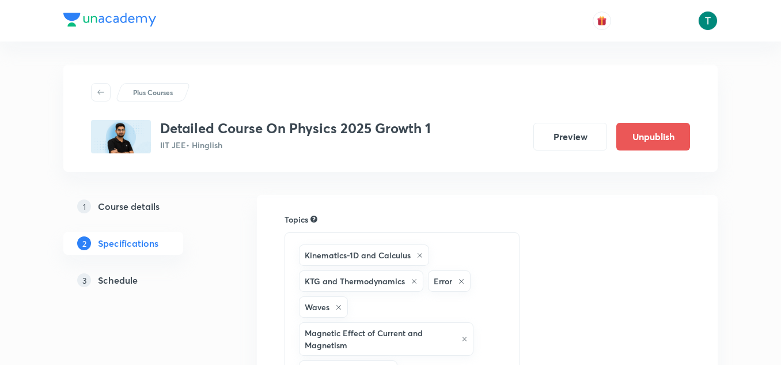
click at [111, 282] on h5 "Schedule" at bounding box center [118, 280] width 40 height 14
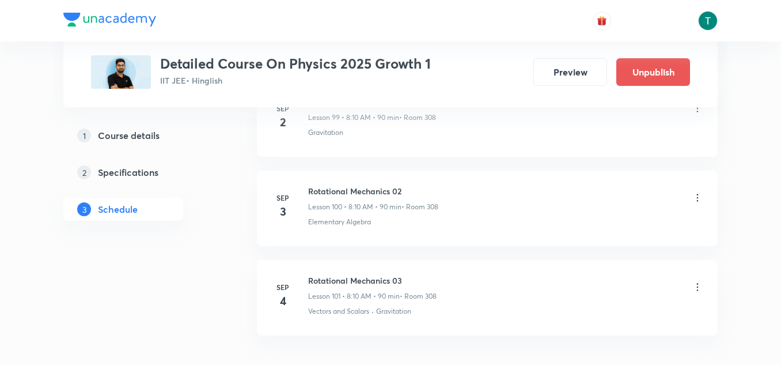
scroll to position [8908, 0]
click at [694, 199] on icon at bounding box center [698, 197] width 12 height 12
click at [702, 193] on icon at bounding box center [698, 197] width 12 height 12
click at [700, 198] on icon at bounding box center [698, 197] width 12 height 12
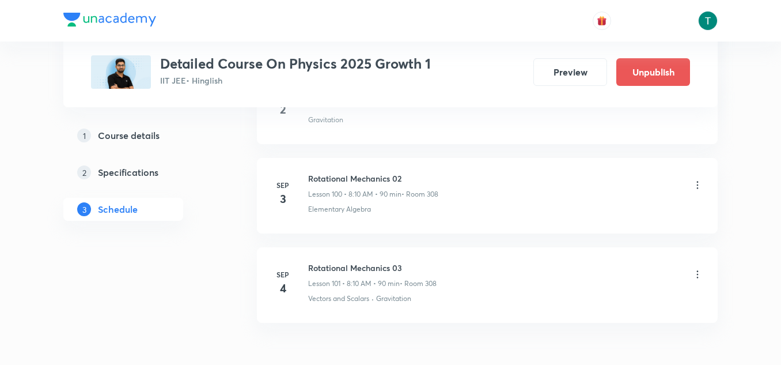
scroll to position [8986, 0]
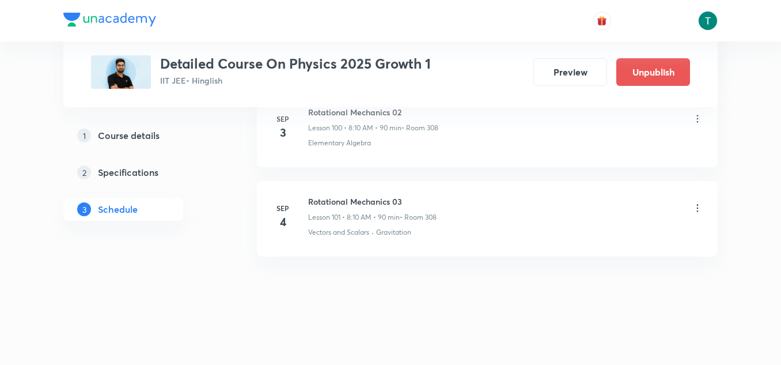
click at [696, 118] on icon at bounding box center [698, 119] width 12 height 12
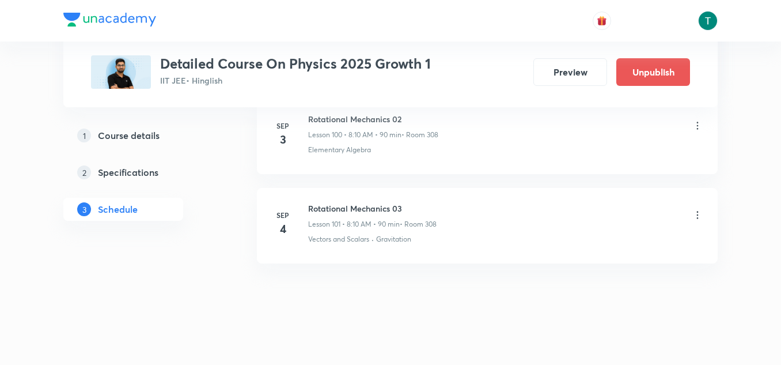
scroll to position [8983, 0]
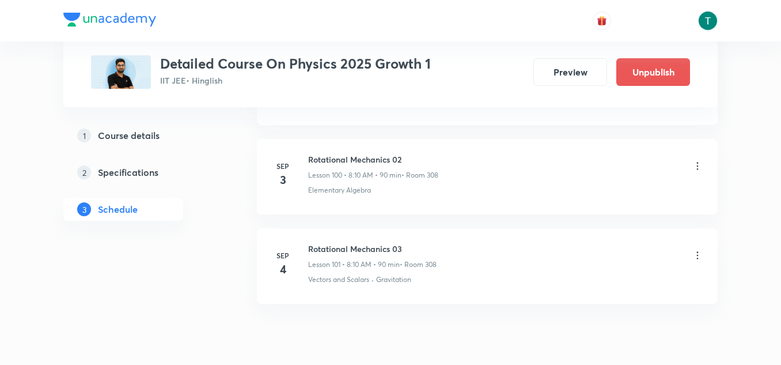
click at [695, 164] on icon at bounding box center [698, 166] width 12 height 12
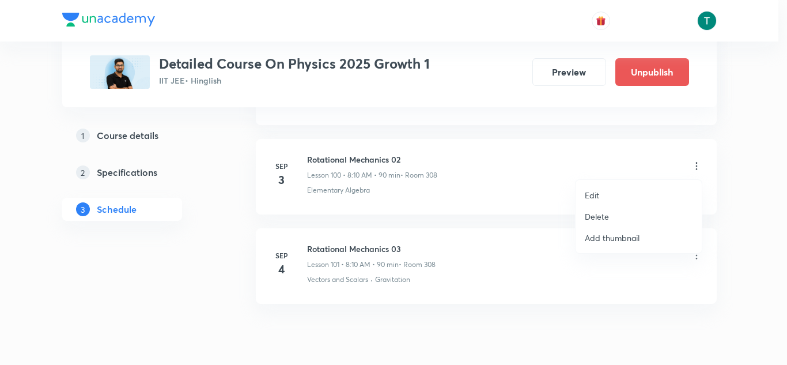
click at [603, 192] on li "Edit" at bounding box center [639, 194] width 126 height 21
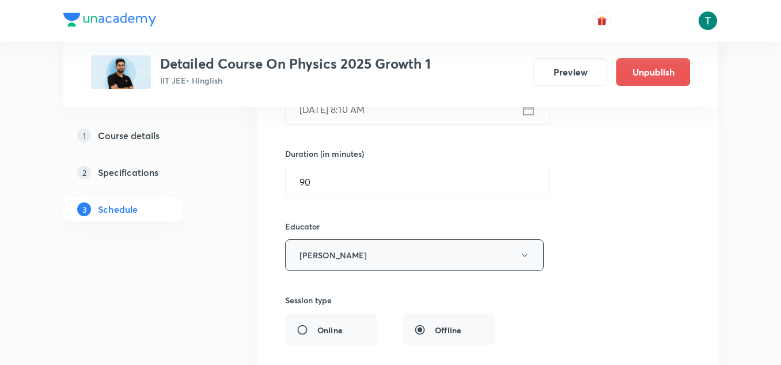
scroll to position [9165, 0]
click at [408, 253] on button "[PERSON_NAME]" at bounding box center [414, 256] width 259 height 32
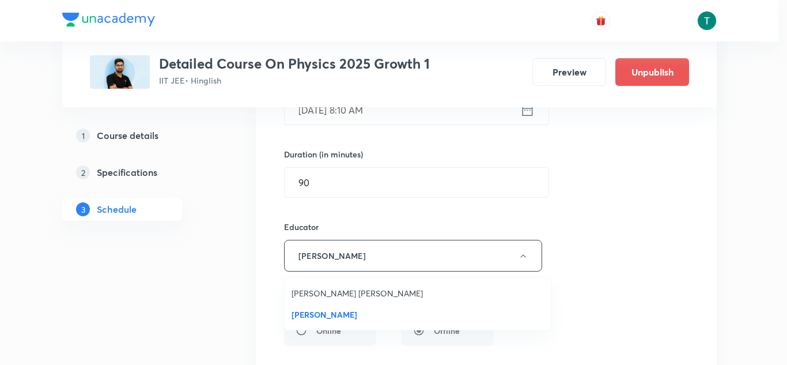
click at [366, 296] on span "[PERSON_NAME] [PERSON_NAME]" at bounding box center [418, 293] width 252 height 12
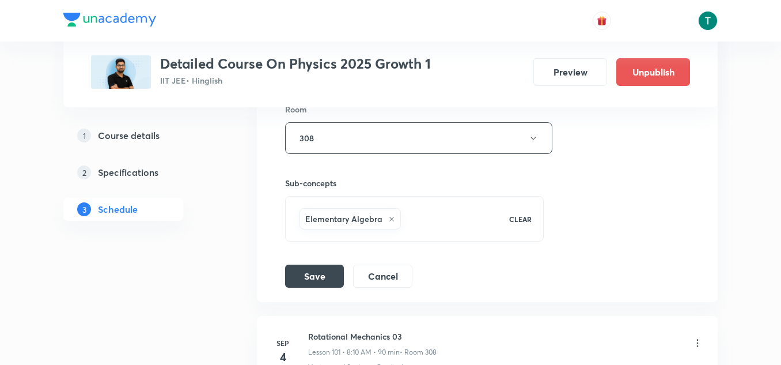
scroll to position [9470, 0]
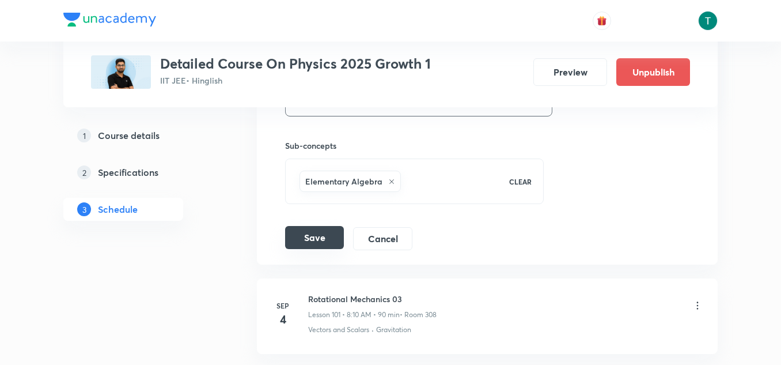
click at [322, 246] on button "Save" at bounding box center [314, 237] width 59 height 23
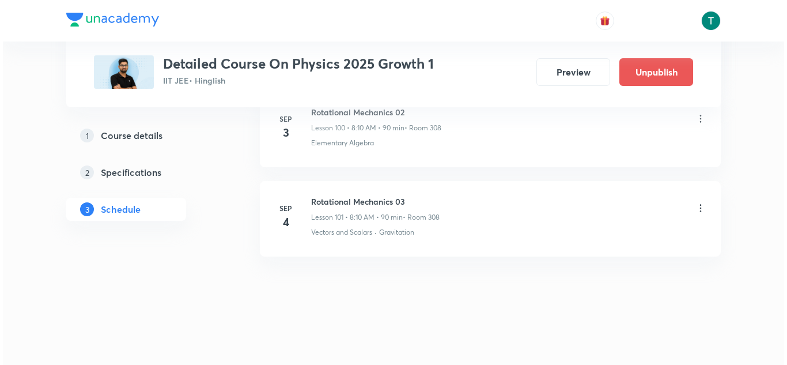
scroll to position [9589, 0]
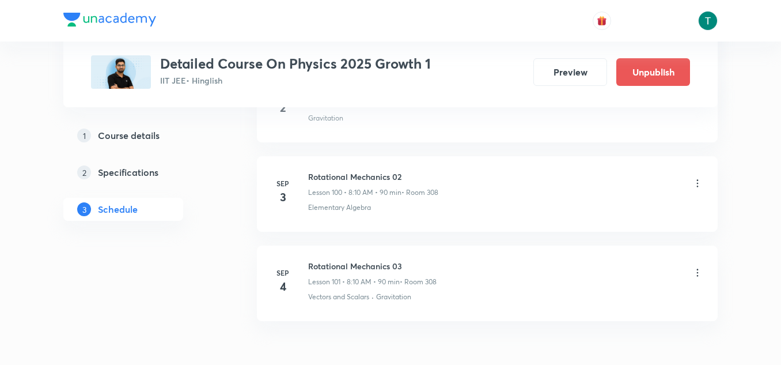
click at [692, 183] on div "Rotational Mechanics 02 Lesson 100 • 8:10 AM • 90 min • Room 308" at bounding box center [505, 184] width 395 height 27
click at [698, 274] on icon at bounding box center [698, 273] width 12 height 12
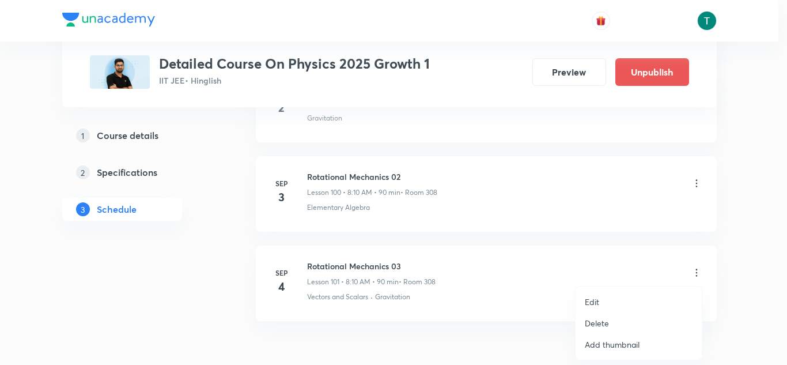
click at [595, 305] on p "Edit" at bounding box center [592, 302] width 14 height 12
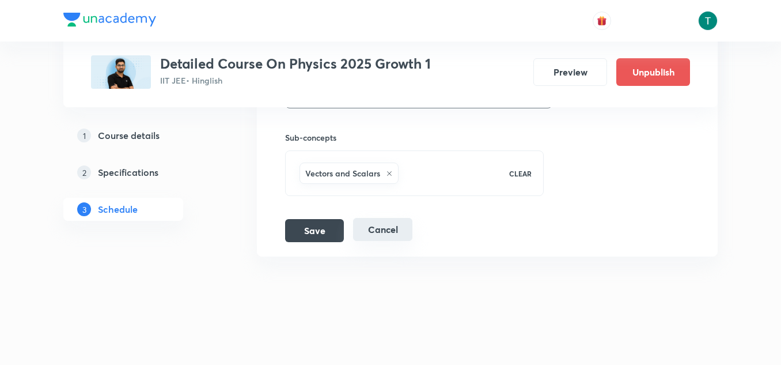
click at [377, 223] on button "Cancel" at bounding box center [382, 229] width 59 height 23
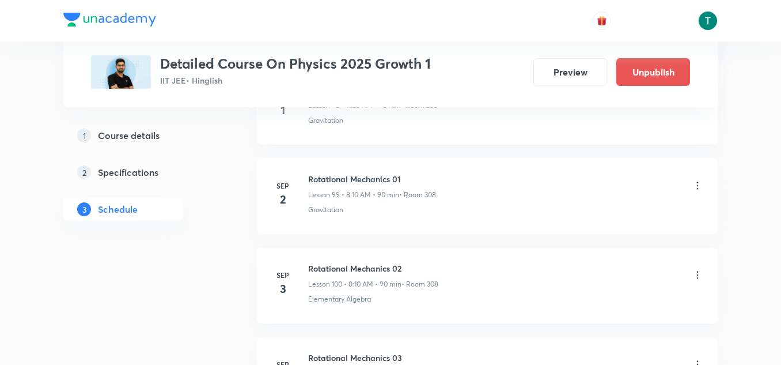
scroll to position [8892, 0]
click at [694, 187] on icon at bounding box center [698, 188] width 12 height 12
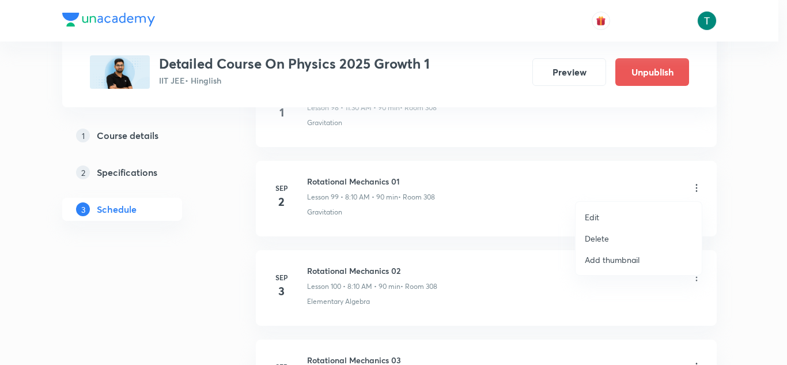
click at [235, 225] on div at bounding box center [393, 182] width 787 height 365
